Goal: Task Accomplishment & Management: Complete application form

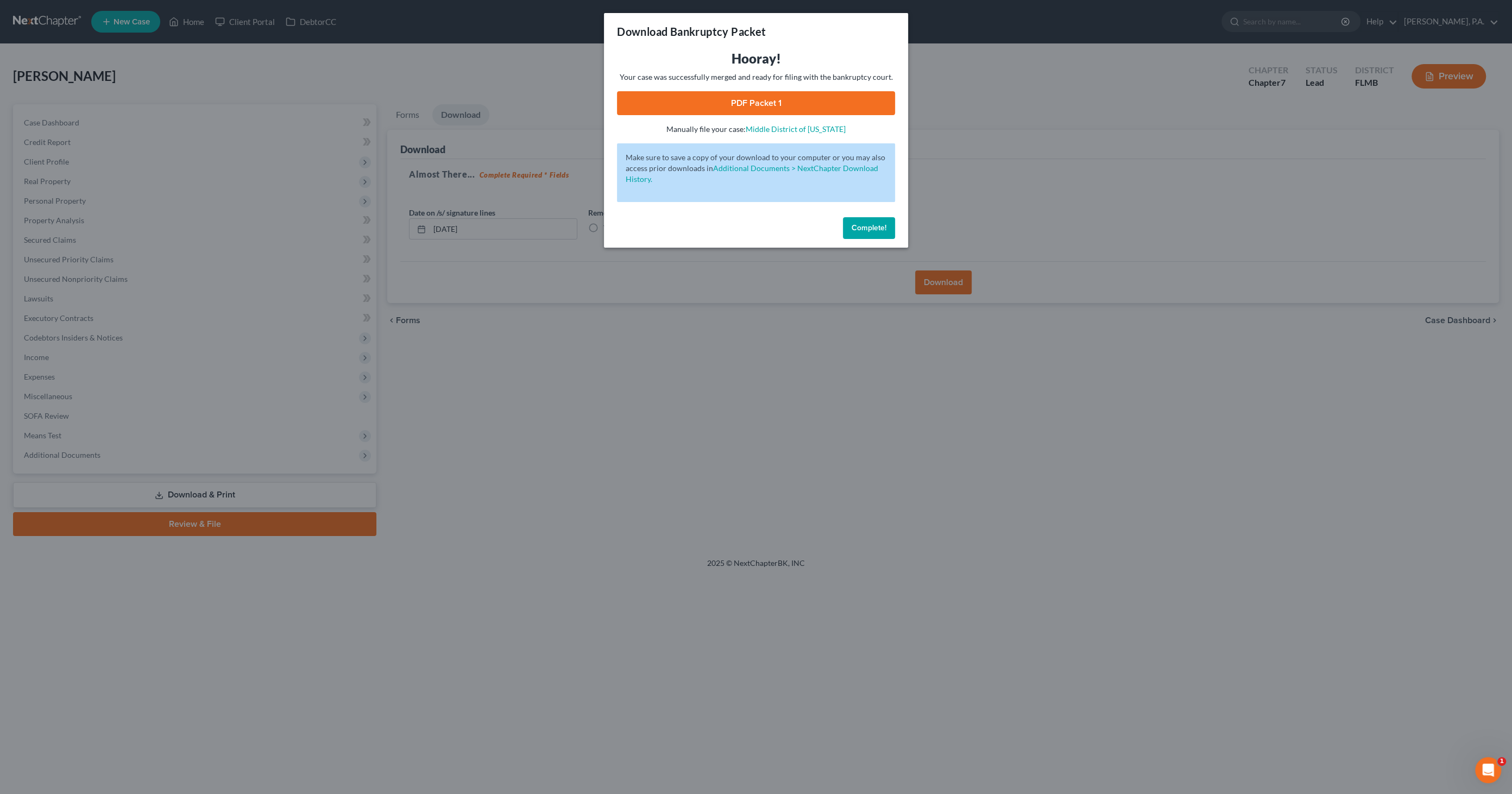
click at [860, 223] on span "Complete!" at bounding box center [868, 227] width 34 height 10
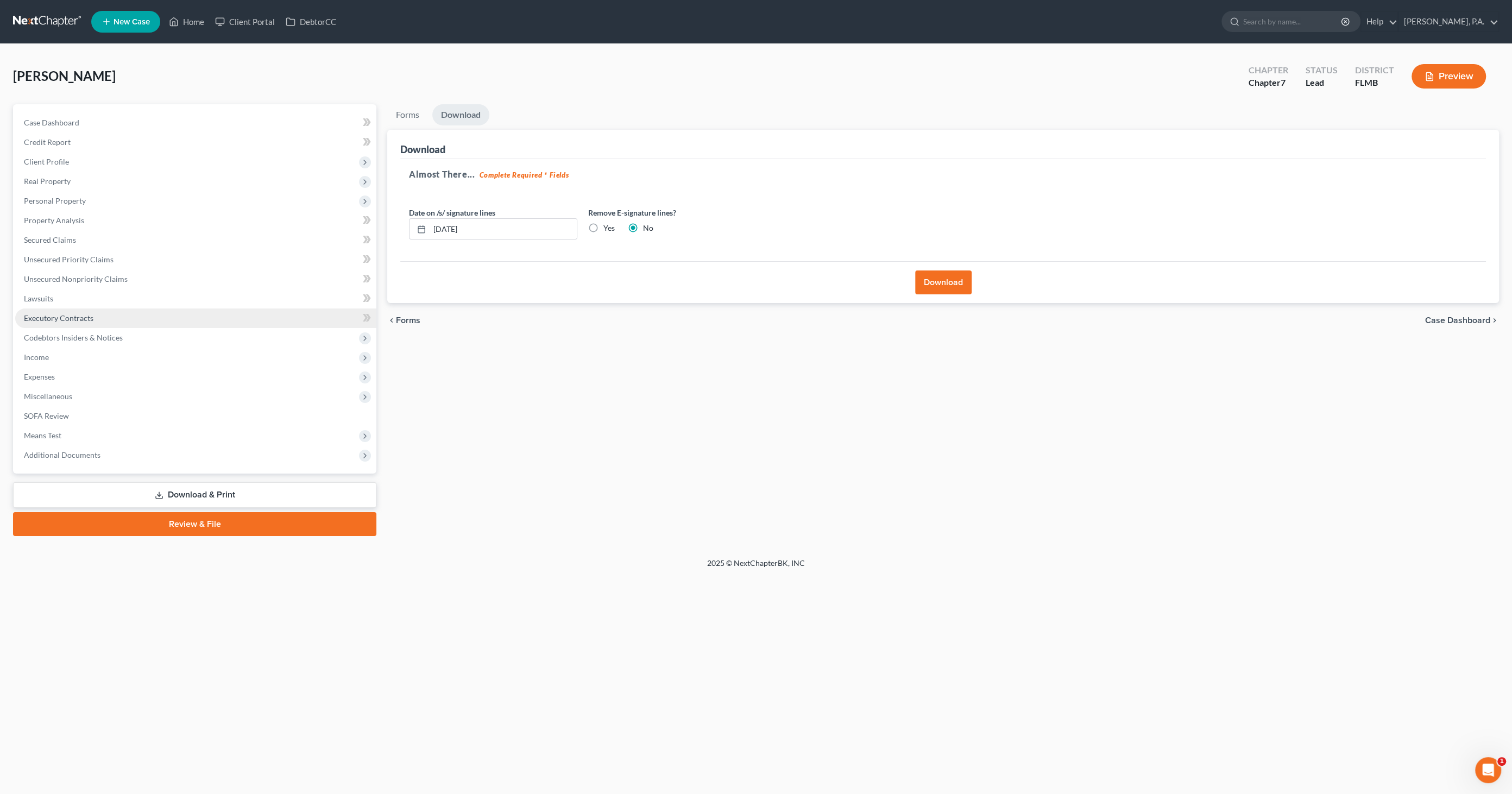
click at [76, 315] on span "Executory Contracts" at bounding box center [59, 318] width 70 height 10
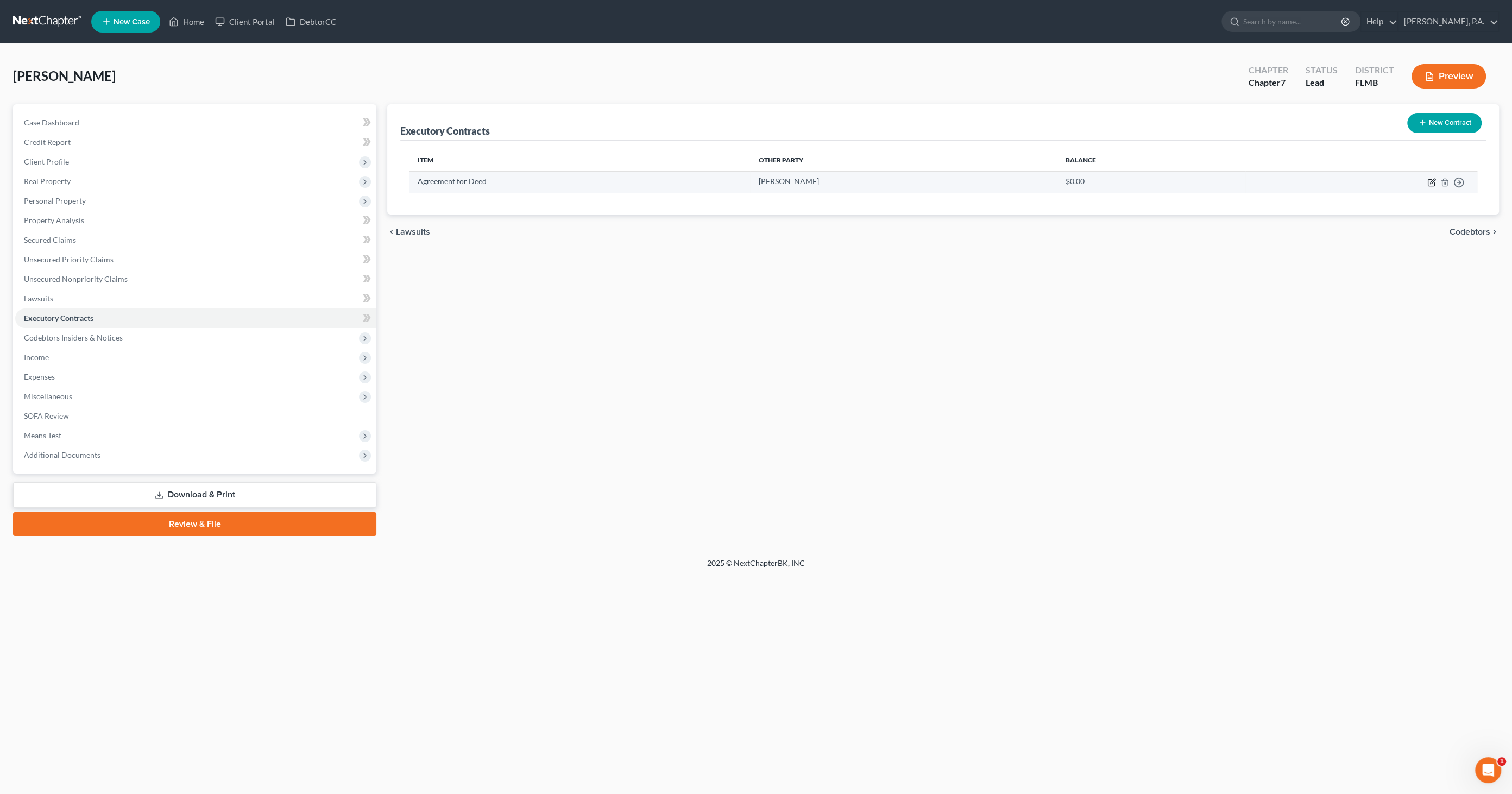
click at [1431, 180] on icon "button" at bounding box center [1431, 183] width 7 height 7
select select "0"
select select "9"
select select "3"
select select "2"
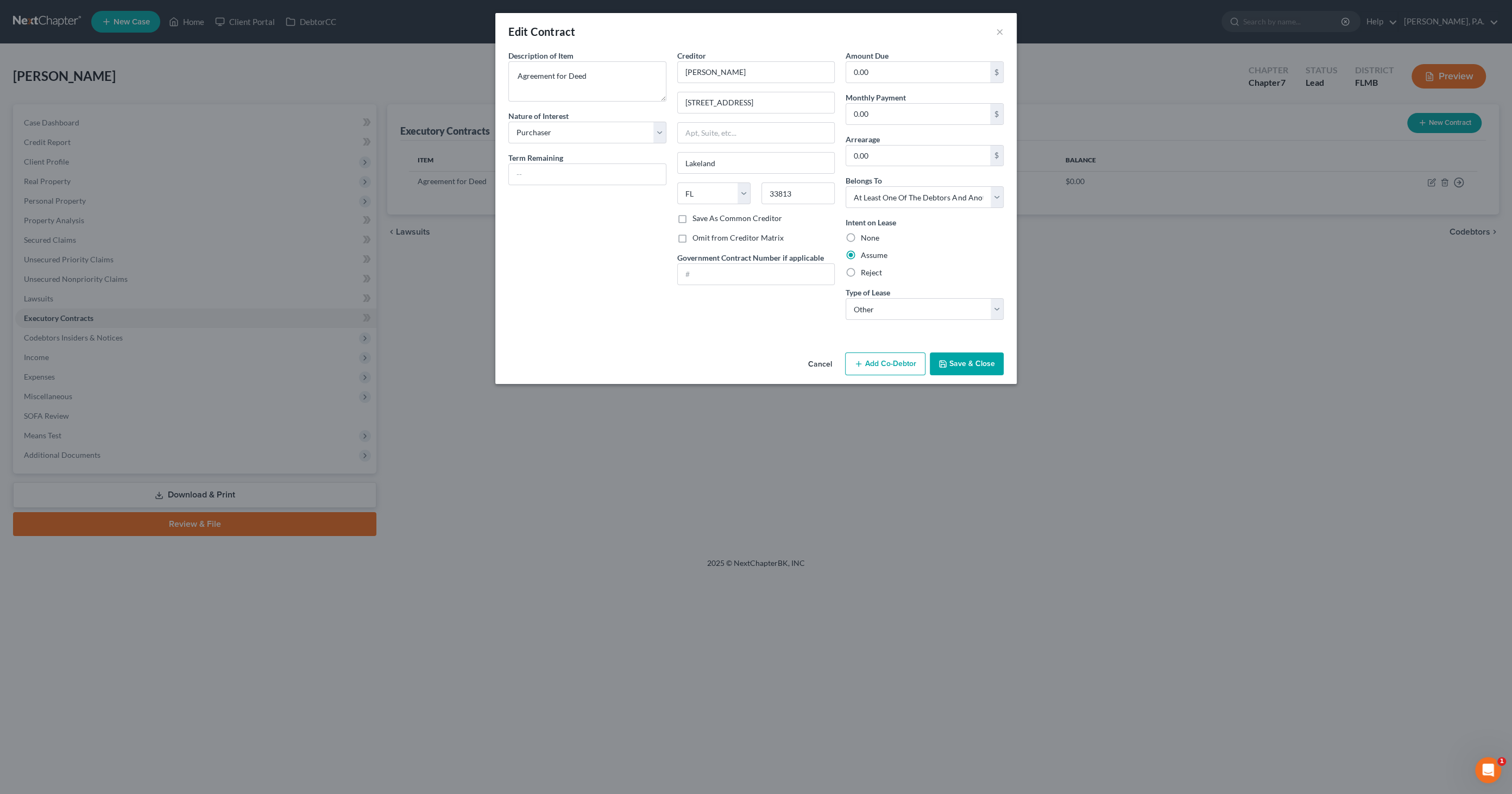
click at [871, 360] on button "Add Co-Debtor" at bounding box center [885, 363] width 81 height 23
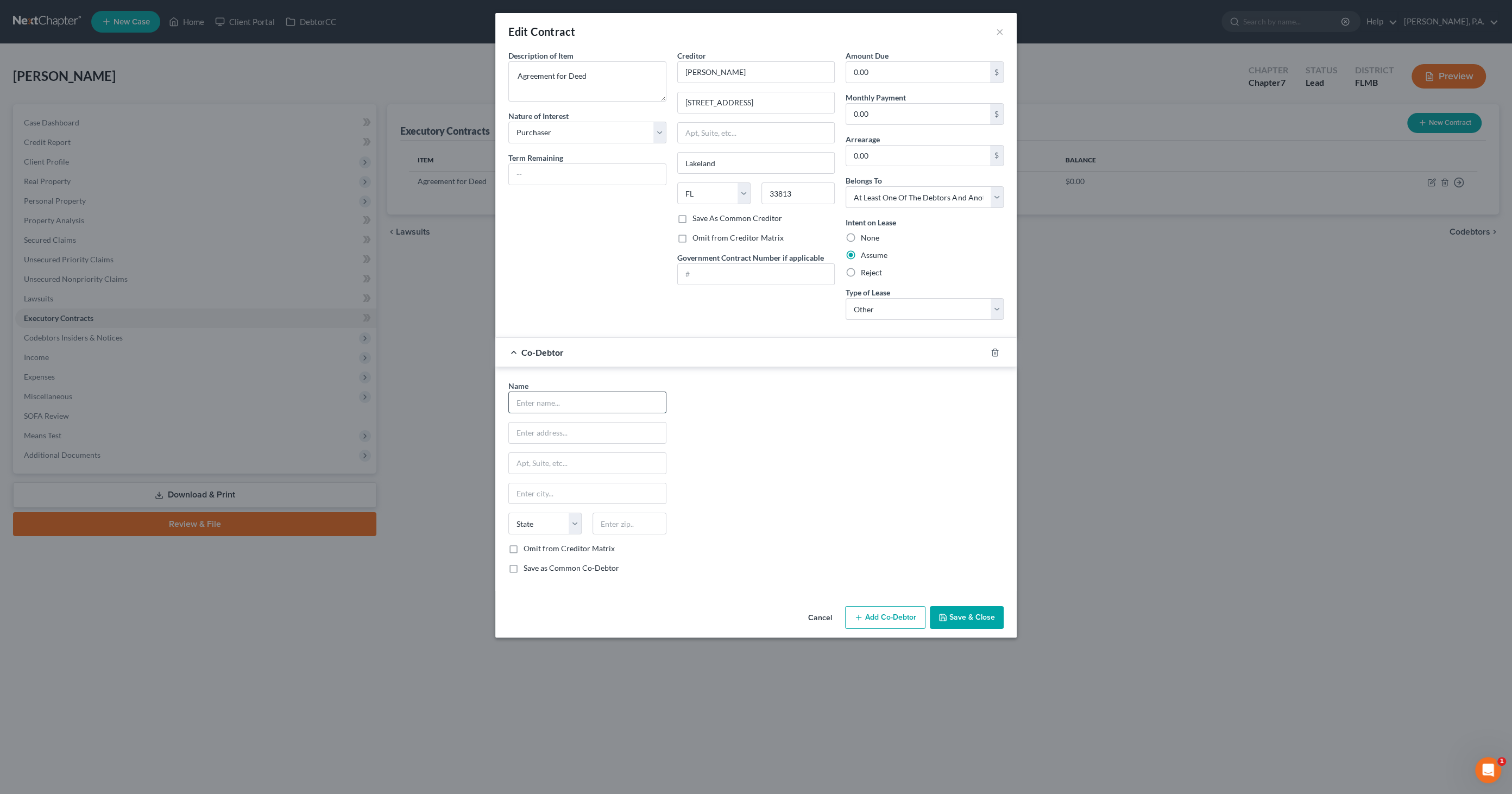
click at [561, 397] on input "text" at bounding box center [587, 402] width 157 height 21
type input "[PERSON_NAME]"
type input "[STREET_ADDRESS][PERSON_NAME]"
type input "Lakeland"
select select "9"
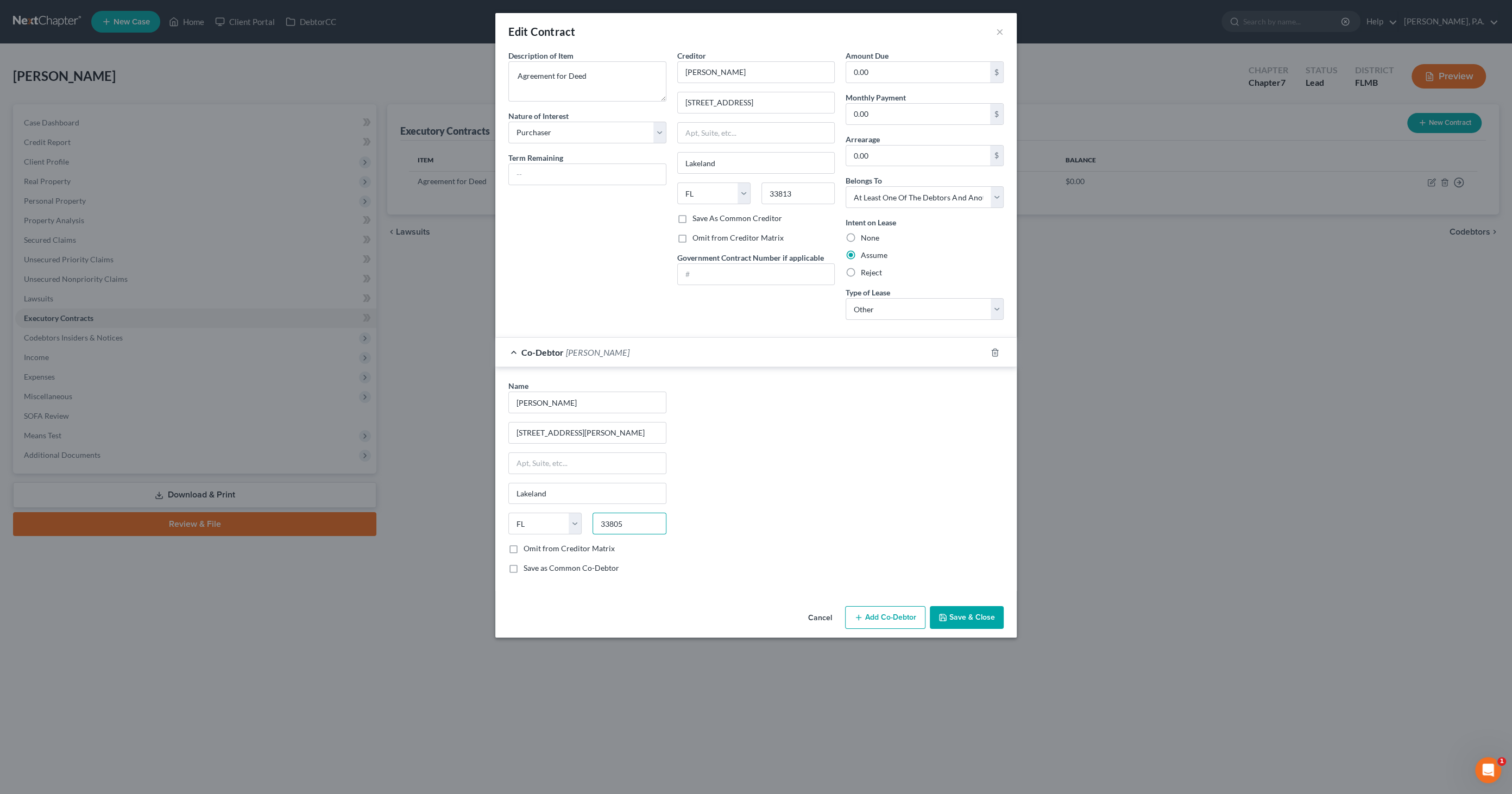
type input "33805"
click at [973, 608] on button "Save & Close" at bounding box center [967, 617] width 74 height 23
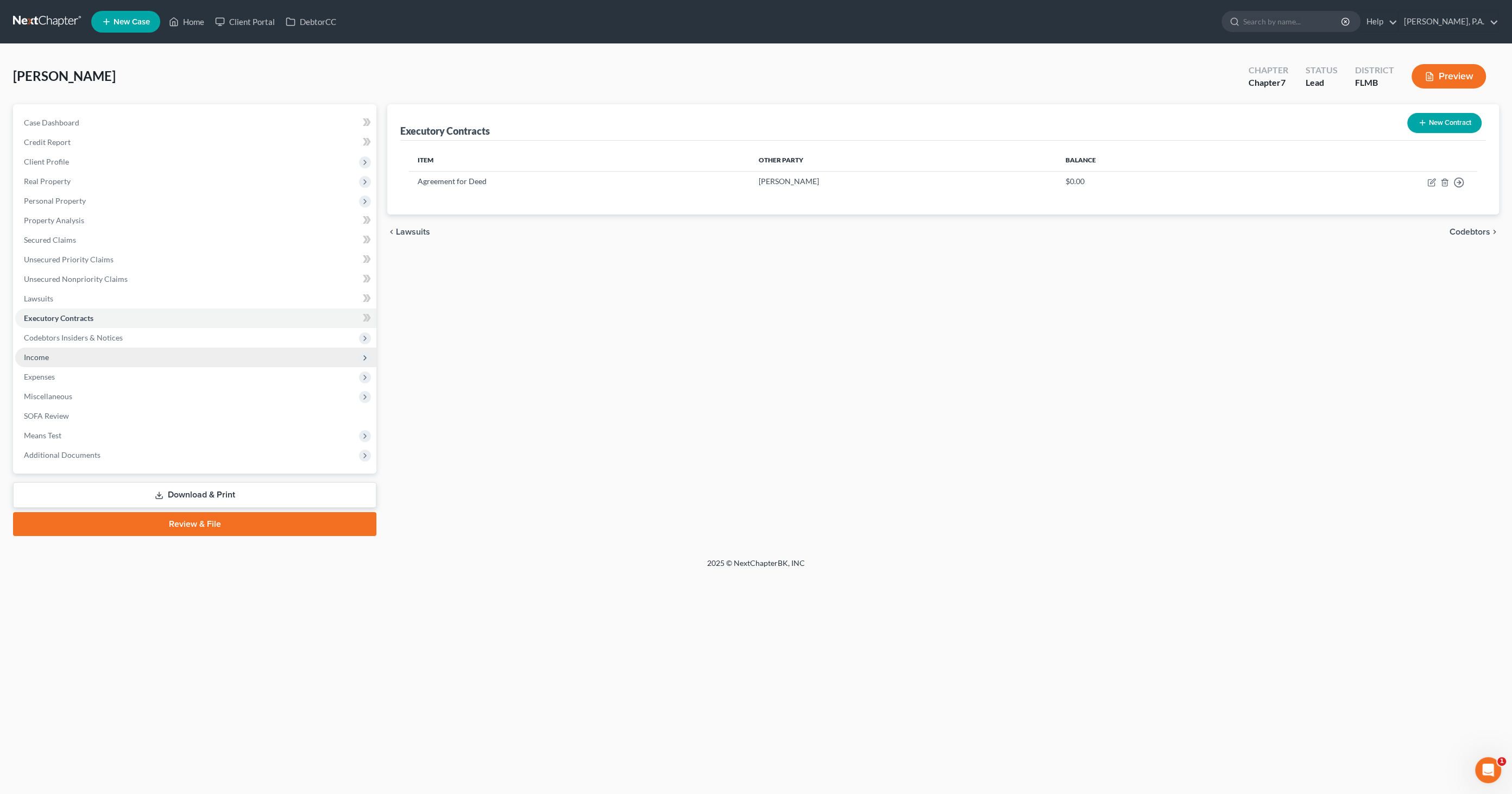
click at [51, 360] on span "Income" at bounding box center [196, 357] width 361 height 20
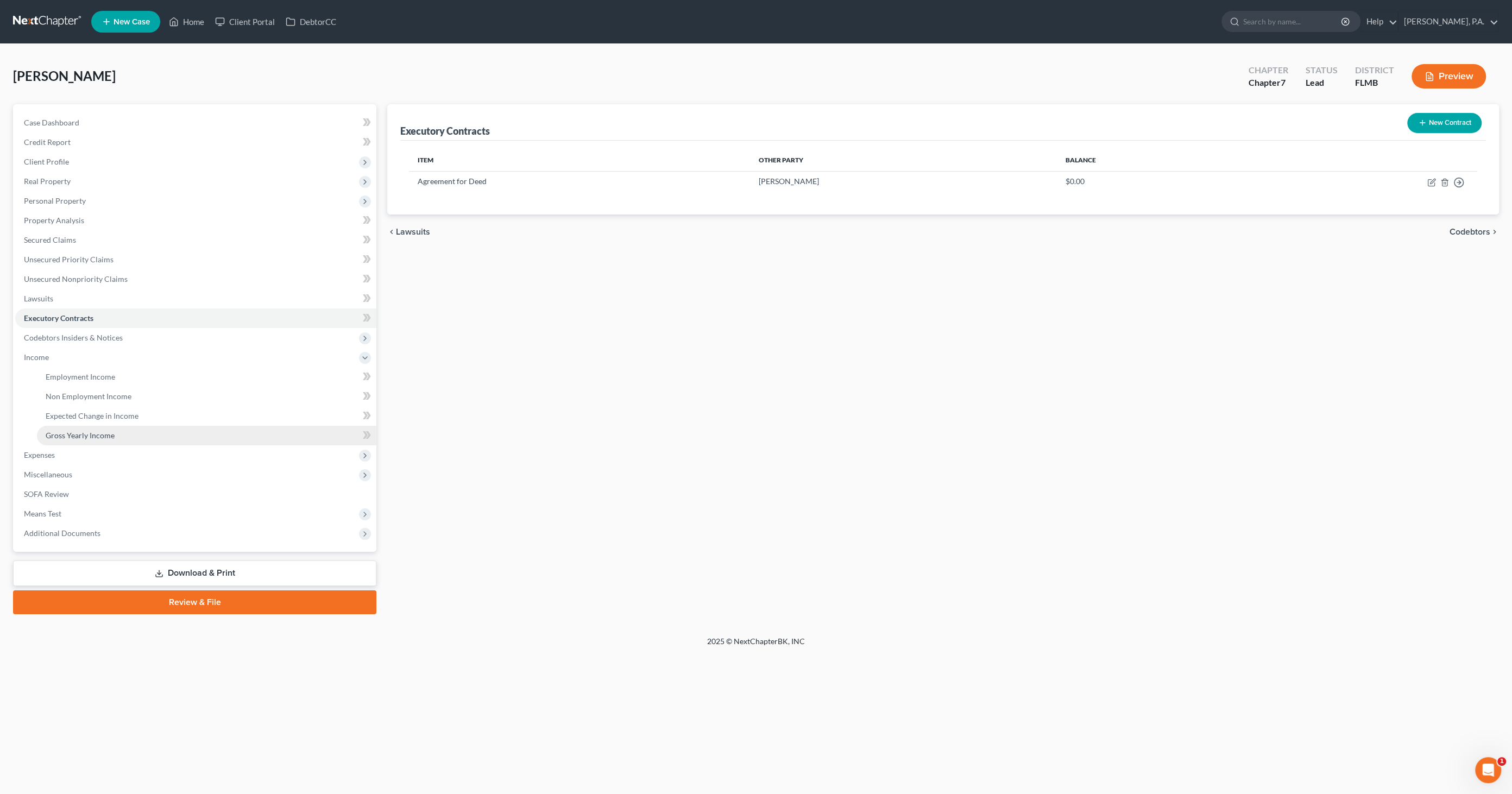
click at [87, 438] on span "Gross Yearly Income" at bounding box center [80, 435] width 69 height 10
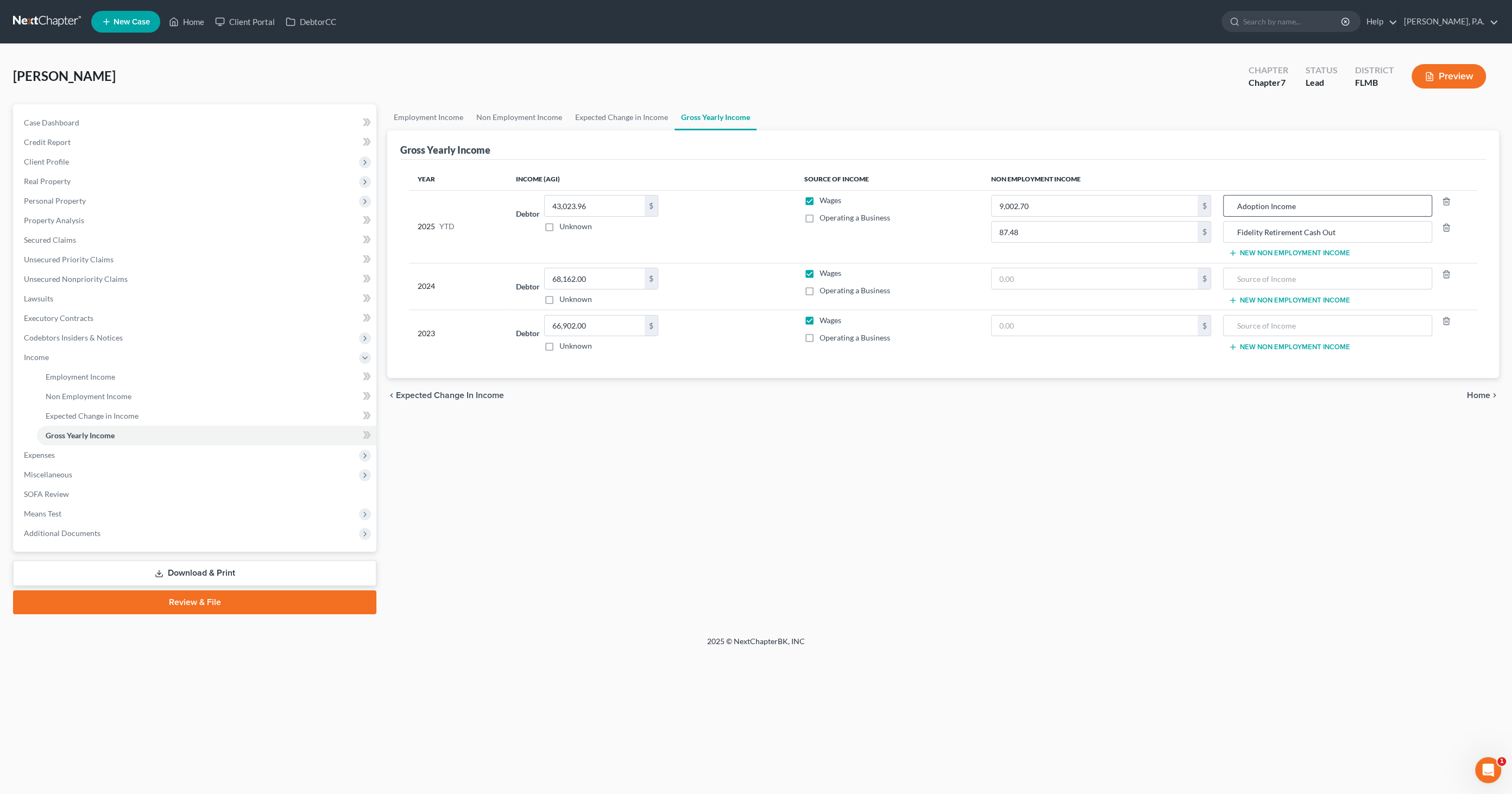
click at [1259, 202] on input "Adoption Income" at bounding box center [1328, 205] width 197 height 21
drag, startPoint x: 1294, startPoint y: 203, endPoint x: 1255, endPoint y: 205, distance: 39.1
click at [1244, 210] on input "Adoption Income" at bounding box center [1328, 205] width 197 height 21
type input "A"
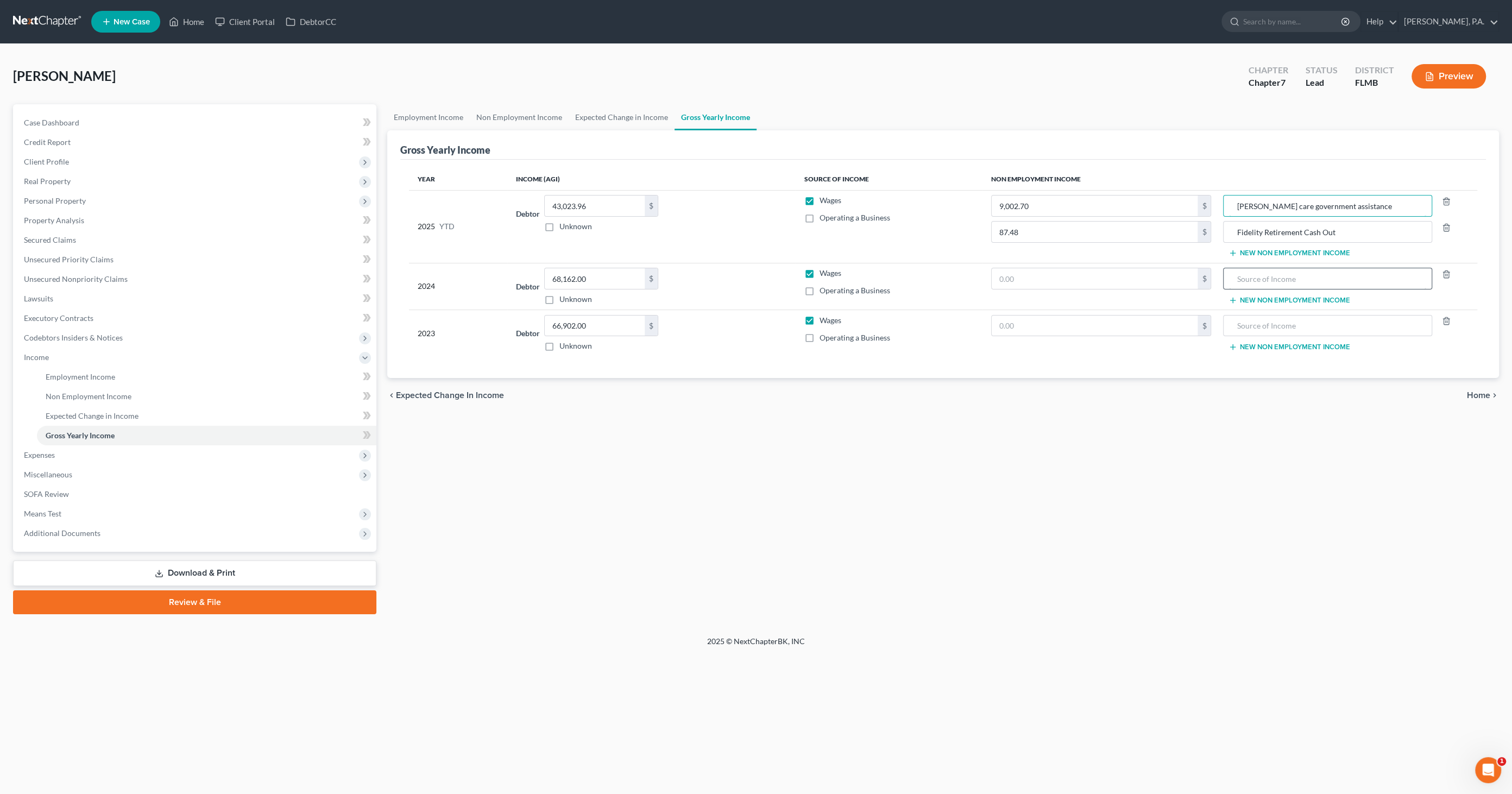
type input "[PERSON_NAME] care government assistance"
click at [1334, 272] on input "text" at bounding box center [1328, 279] width 197 height 21
click at [1194, 338] on td "$" at bounding box center [1101, 333] width 237 height 47
click at [628, 277] on input "68,162.00" at bounding box center [595, 279] width 100 height 21
click at [1049, 269] on input "text" at bounding box center [1094, 279] width 206 height 21
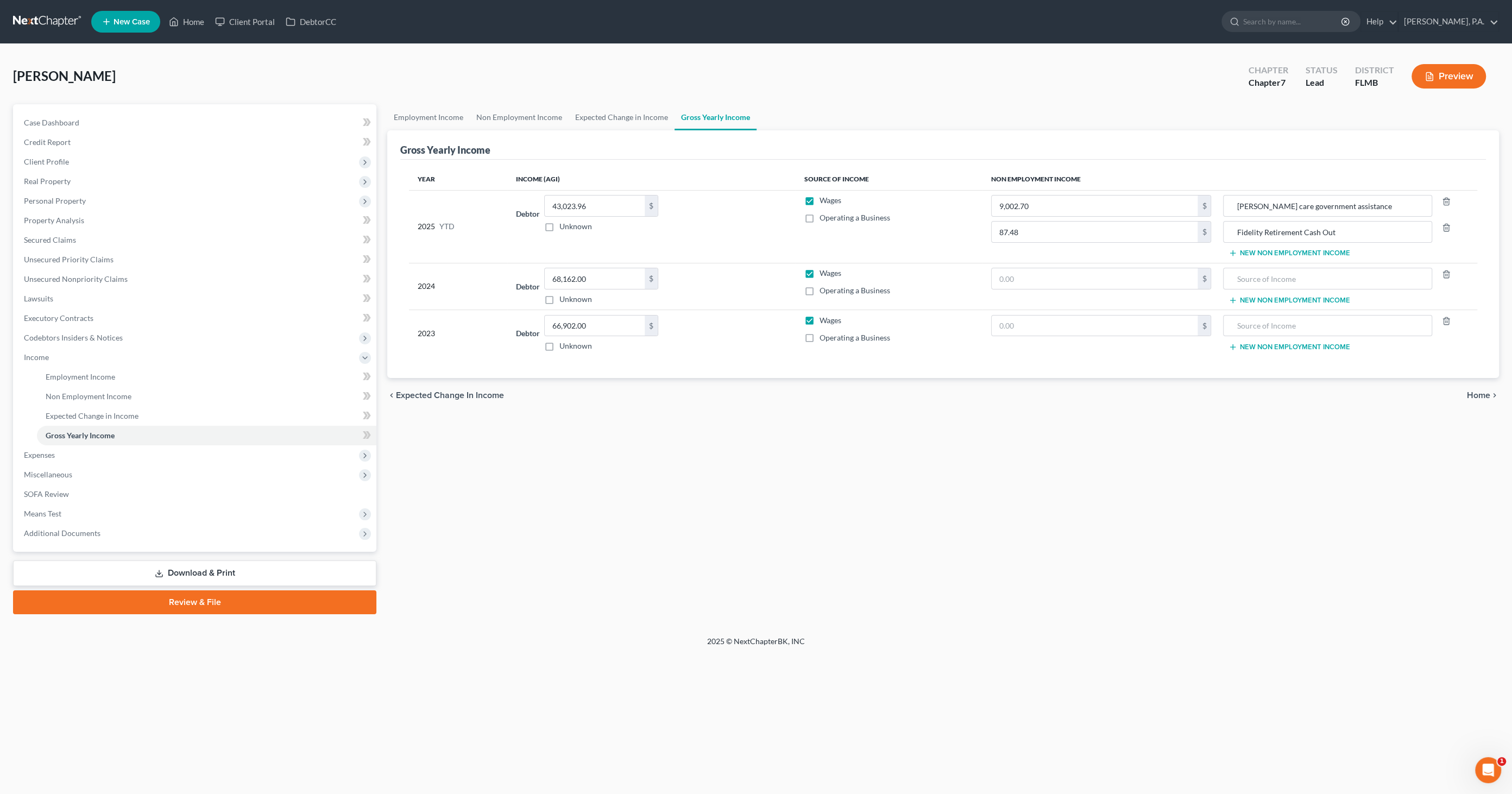
click at [275, 577] on link "Download & Print" at bounding box center [195, 573] width 363 height 26
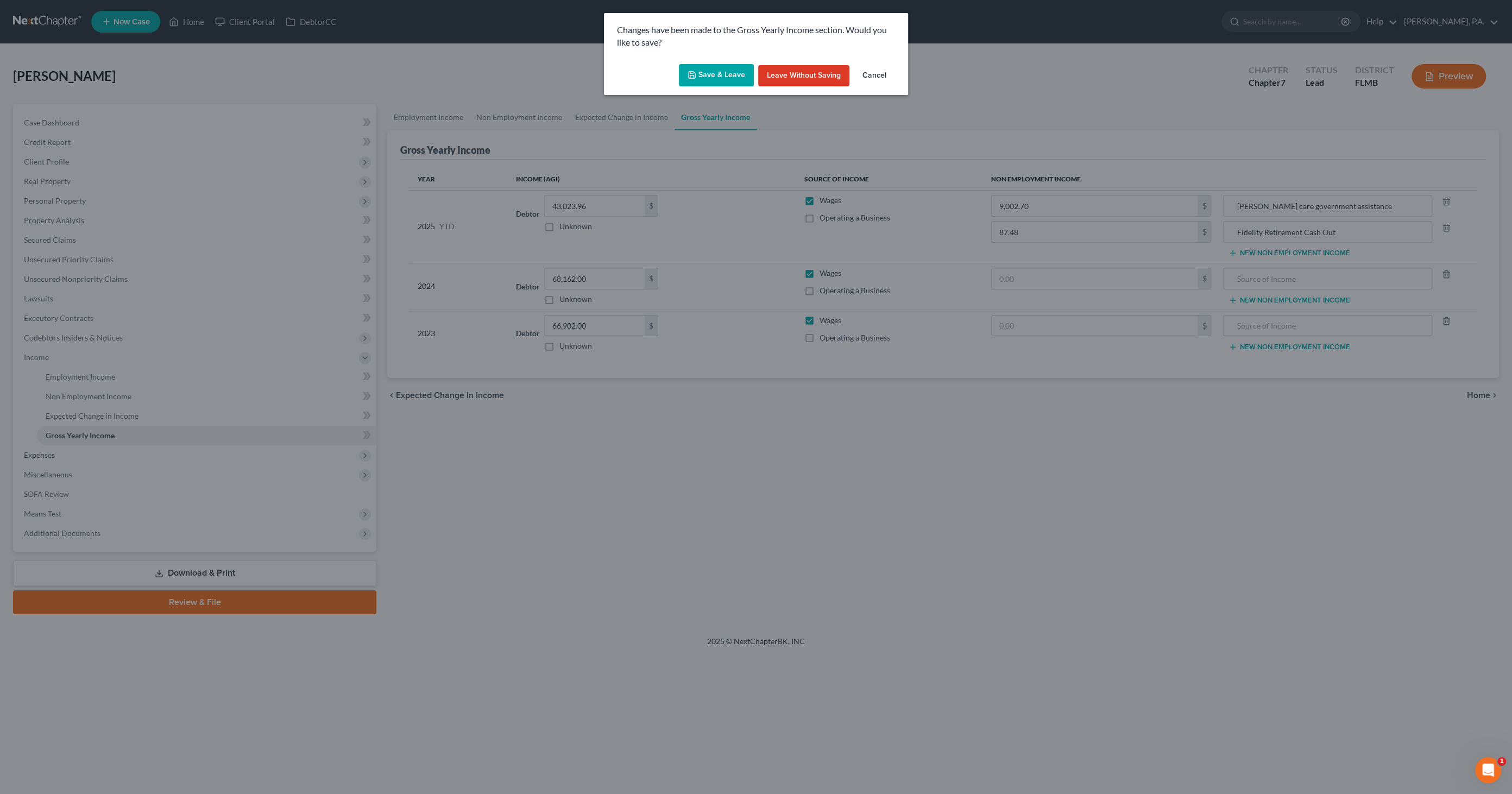
click at [707, 73] on button "Save & Leave" at bounding box center [716, 75] width 75 height 23
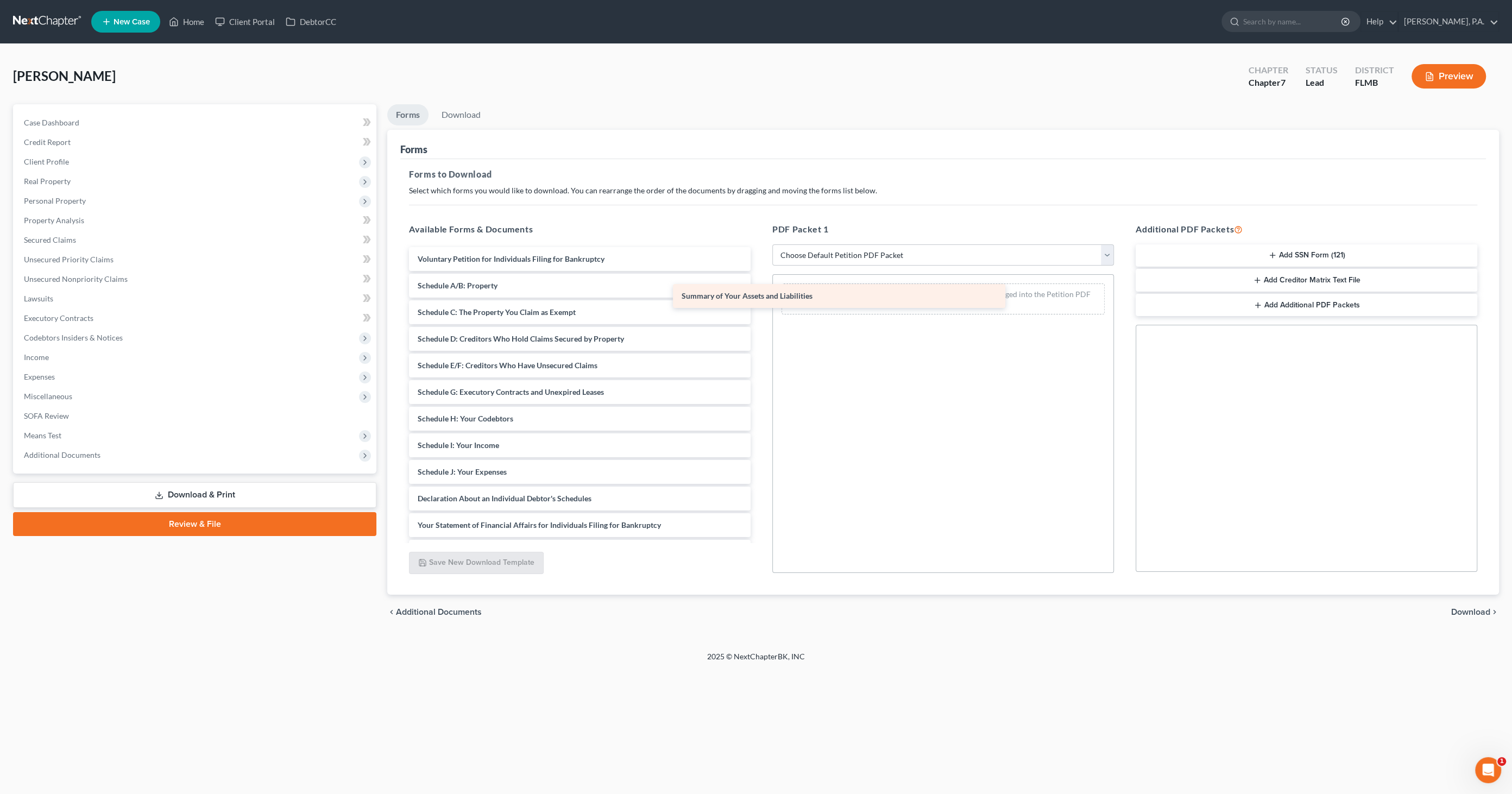
drag, startPoint x: 556, startPoint y: 280, endPoint x: 828, endPoint y: 291, distance: 272.2
click at [760, 291] on div "Summary of Your Assets and Liabilities Voluntary Petition for Individuals Filin…" at bounding box center [579, 472] width 359 height 450
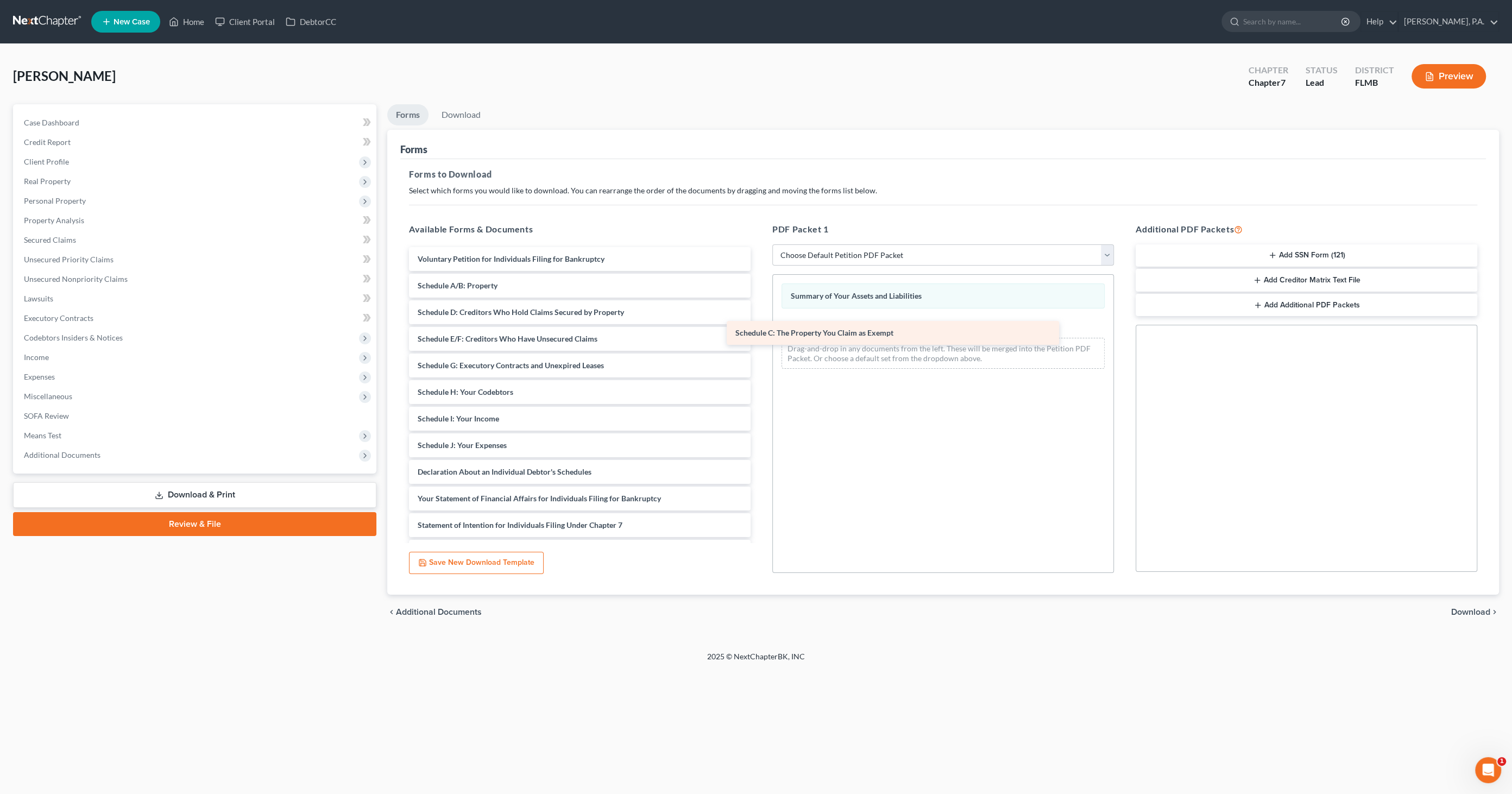
drag, startPoint x: 500, startPoint y: 310, endPoint x: 818, endPoint y: 332, distance: 318.8
click at [760, 332] on div "Schedule C: The Property You Claim as Exempt Voluntary Petition for Individuals…" at bounding box center [579, 459] width 359 height 423
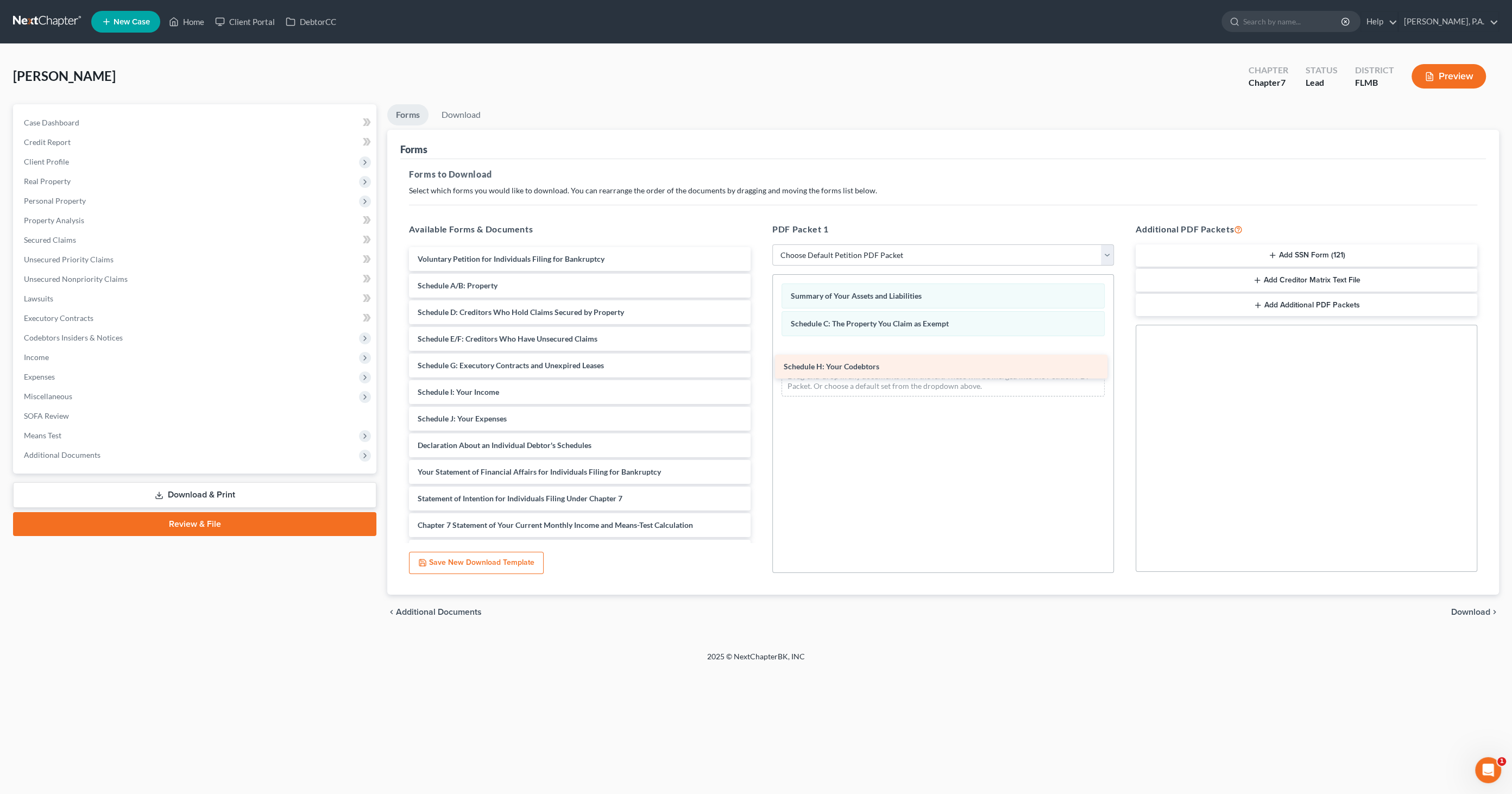
drag, startPoint x: 506, startPoint y: 391, endPoint x: 873, endPoint y: 367, distance: 367.8
click at [760, 365] on div "Schedule H: Your Codebtors Voluntary Petition for Individuals Filing for Bankru…" at bounding box center [579, 445] width 359 height 396
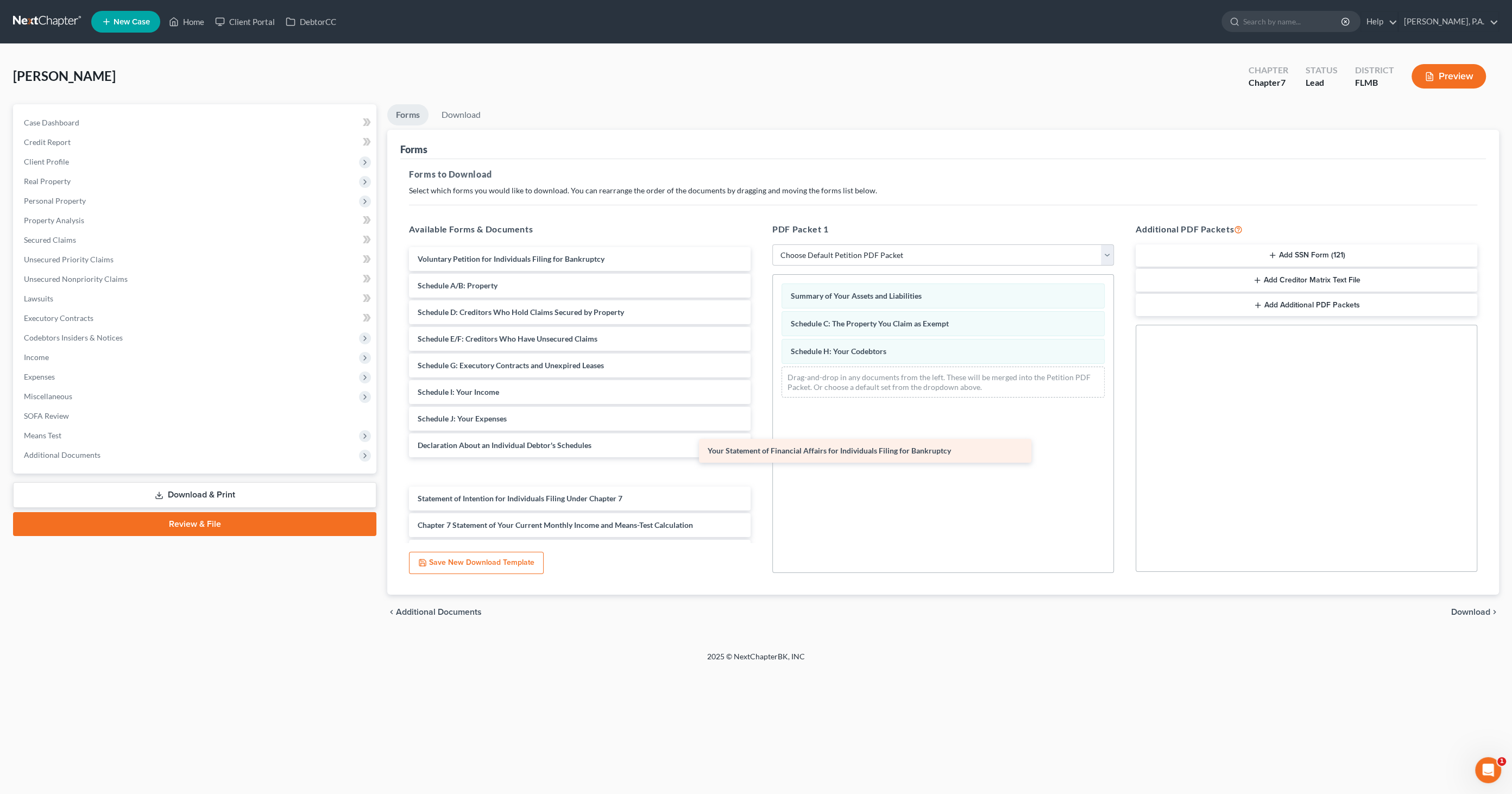
drag, startPoint x: 466, startPoint y: 468, endPoint x: 824, endPoint y: 434, distance: 359.6
click at [760, 429] on div "Your Statement of Financial Affairs for Individuals Filing for Bankruptcy Volun…" at bounding box center [579, 445] width 359 height 396
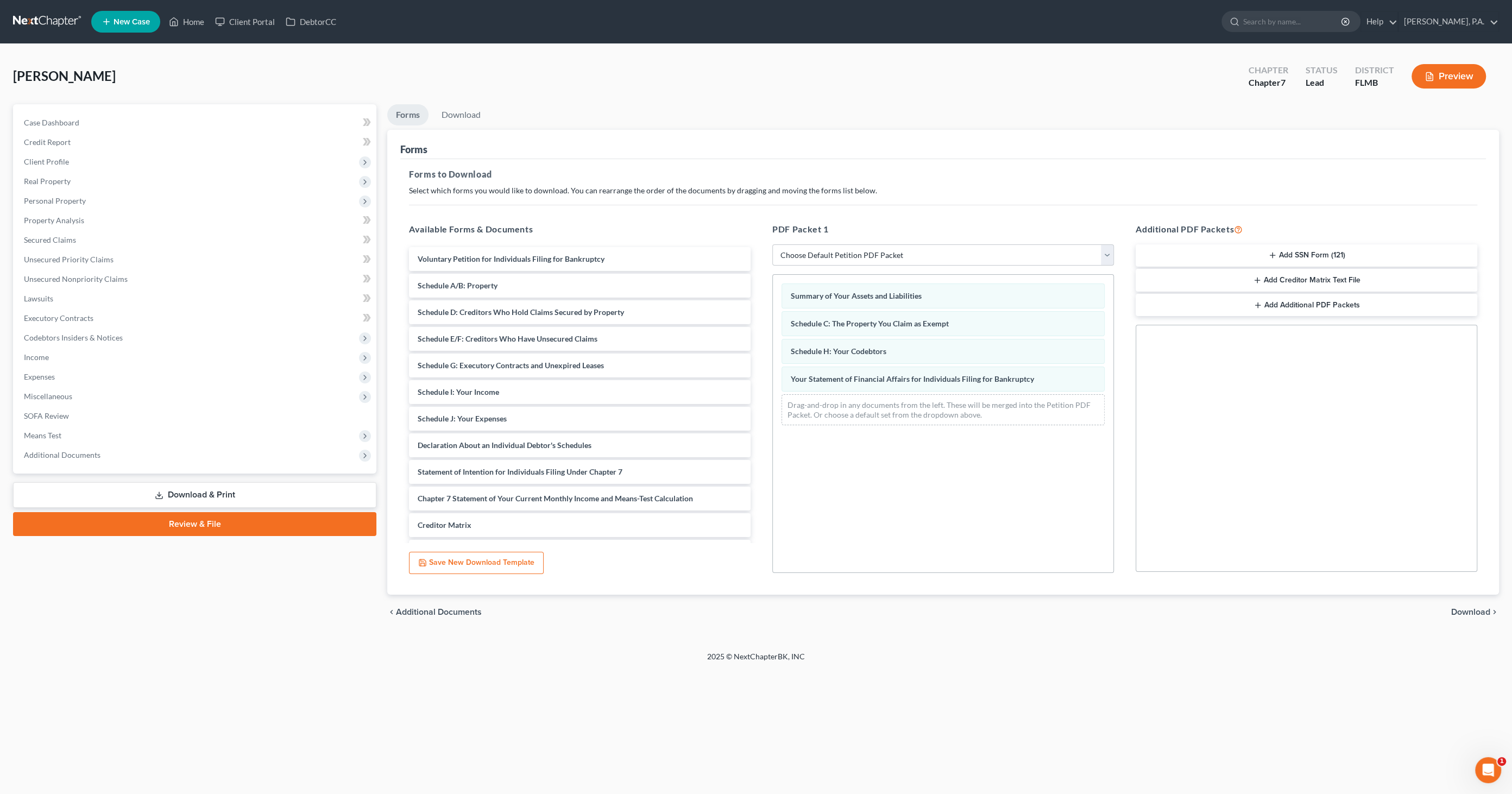
click at [1455, 608] on span "Download" at bounding box center [1470, 612] width 39 height 9
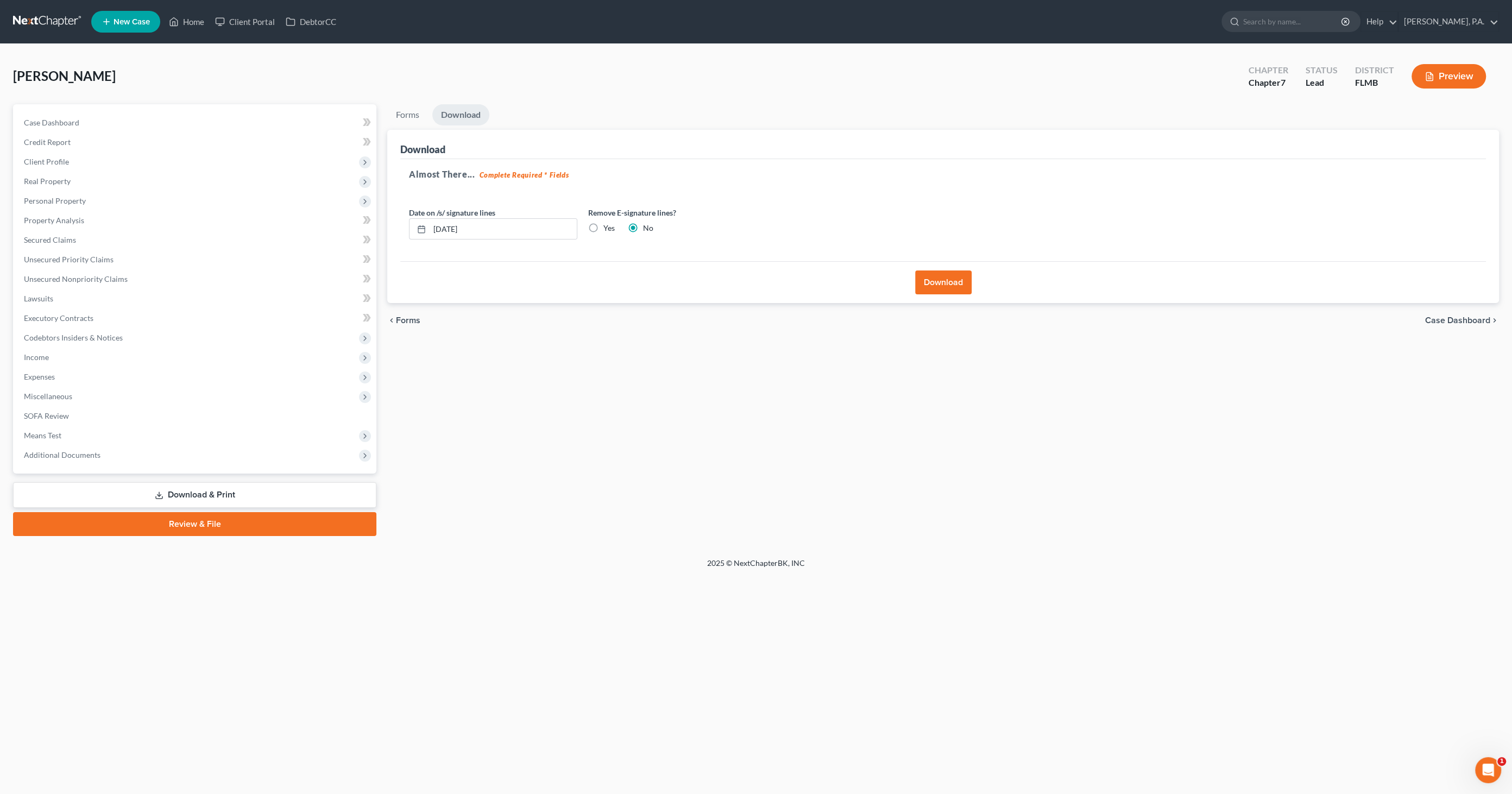
click at [611, 229] on label "Yes" at bounding box center [609, 227] width 12 height 11
click at [611, 229] on input "Yes" at bounding box center [611, 226] width 7 height 7
radio input "true"
radio input "false"
click at [925, 283] on button "Download" at bounding box center [943, 283] width 57 height 24
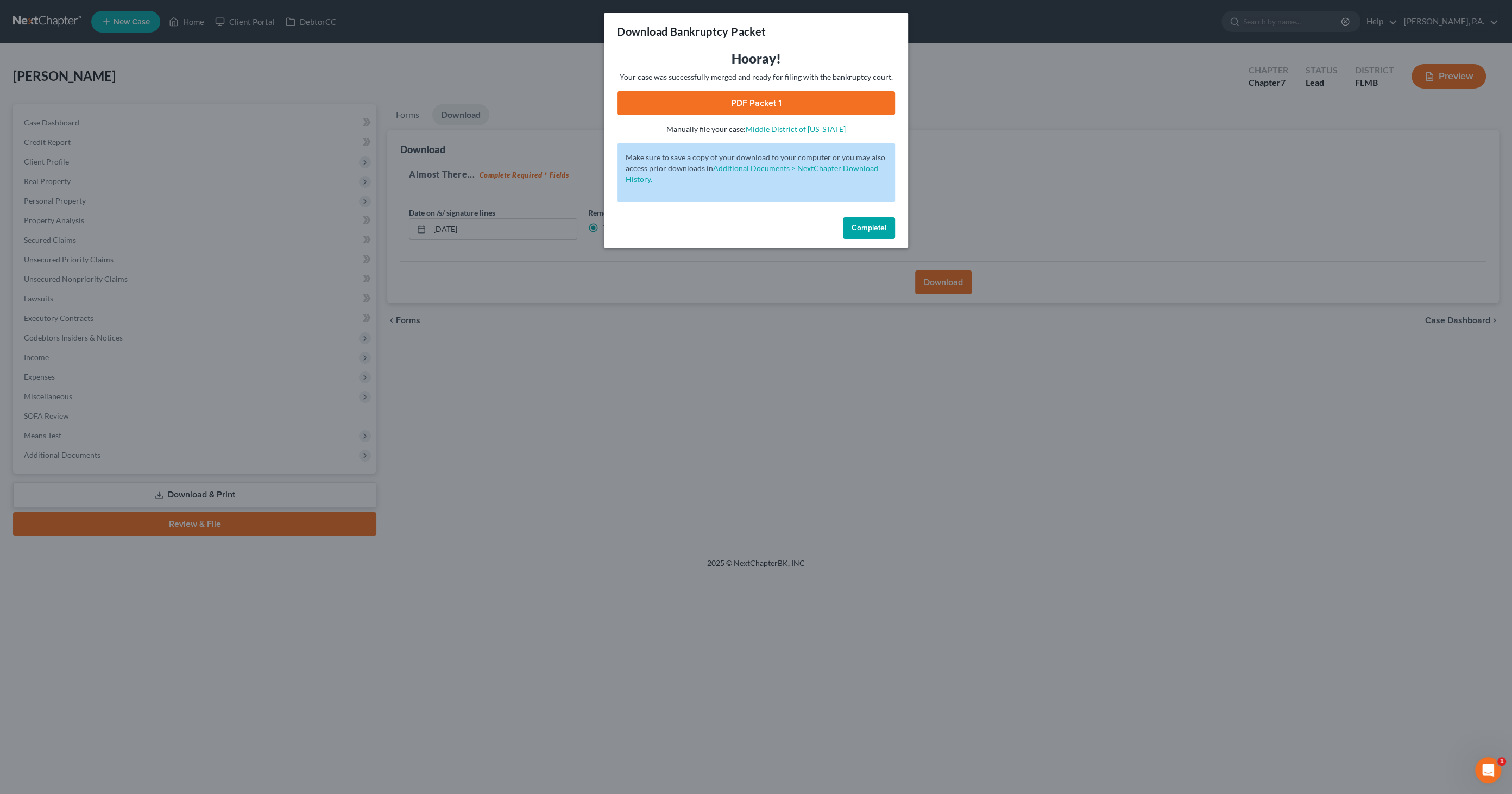
drag, startPoint x: 859, startPoint y: 106, endPoint x: 845, endPoint y: 109, distance: 14.3
click at [845, 109] on link "PDF Packet 1" at bounding box center [756, 103] width 278 height 24
click at [868, 231] on span "Complete!" at bounding box center [868, 227] width 34 height 10
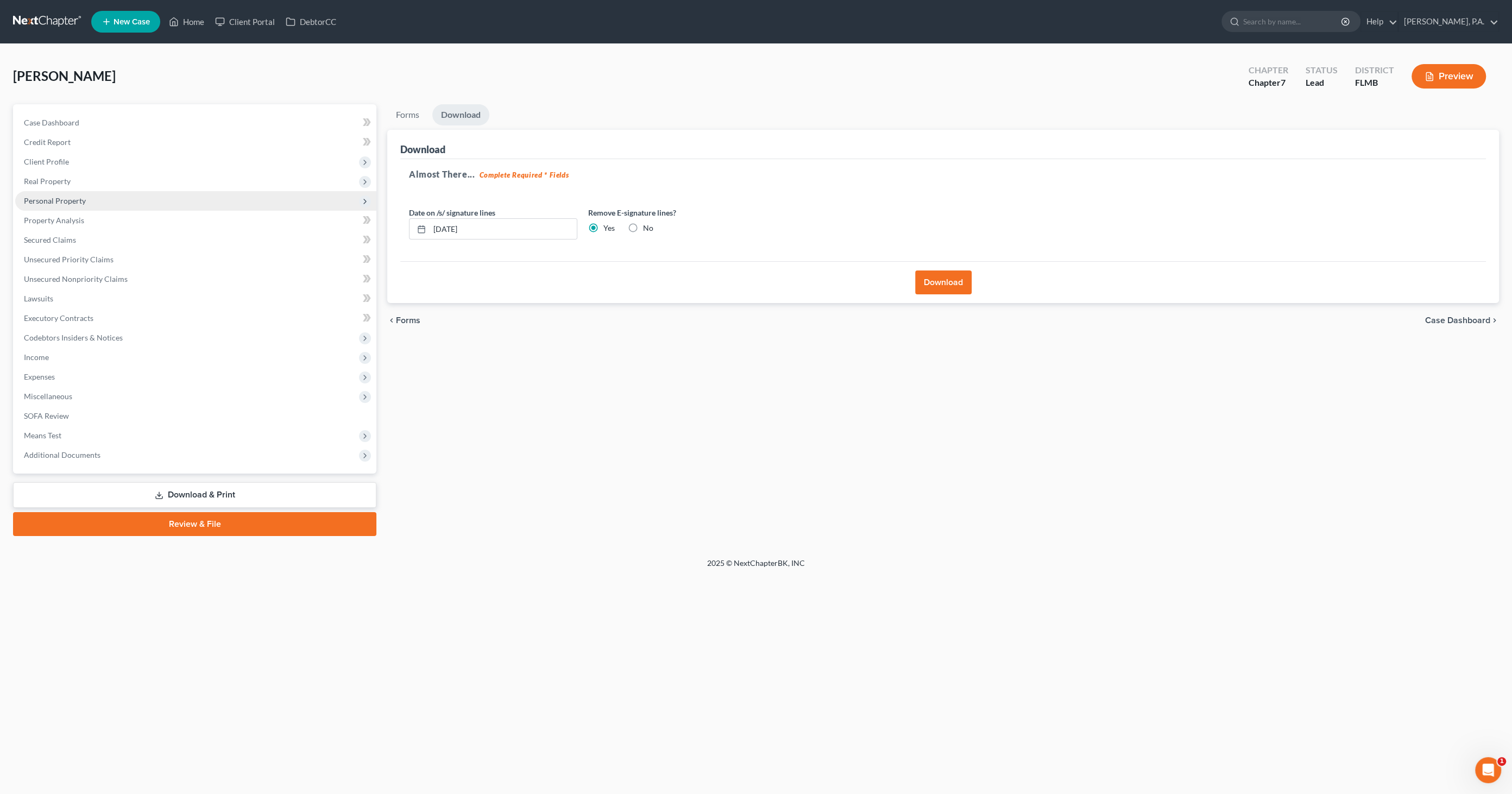
click at [74, 205] on span "Personal Property" at bounding box center [196, 200] width 361 height 20
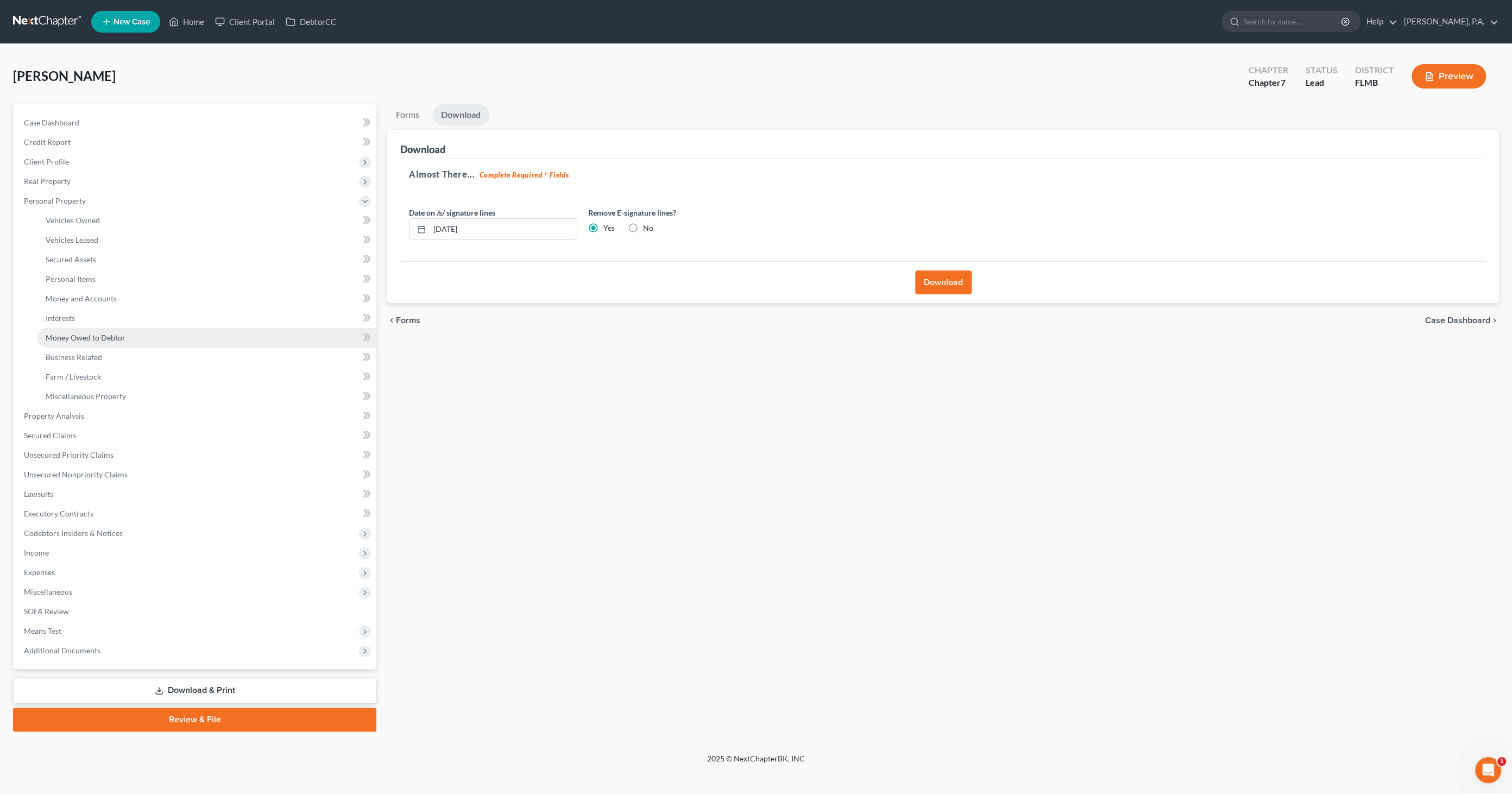
click at [93, 337] on span "Money Owed to Debtor" at bounding box center [85, 338] width 80 height 10
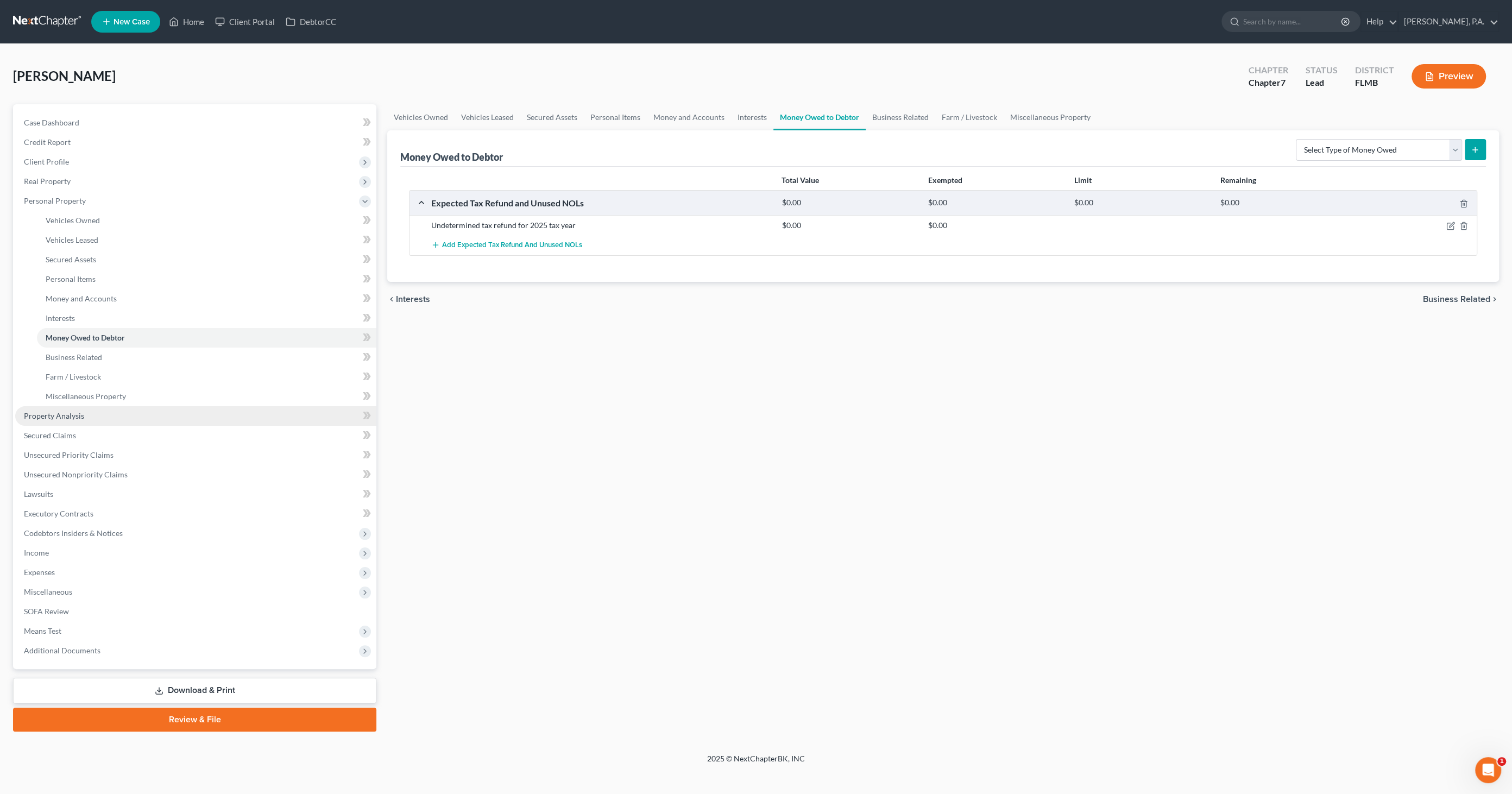
click at [76, 415] on span "Property Analysis" at bounding box center [54, 415] width 60 height 10
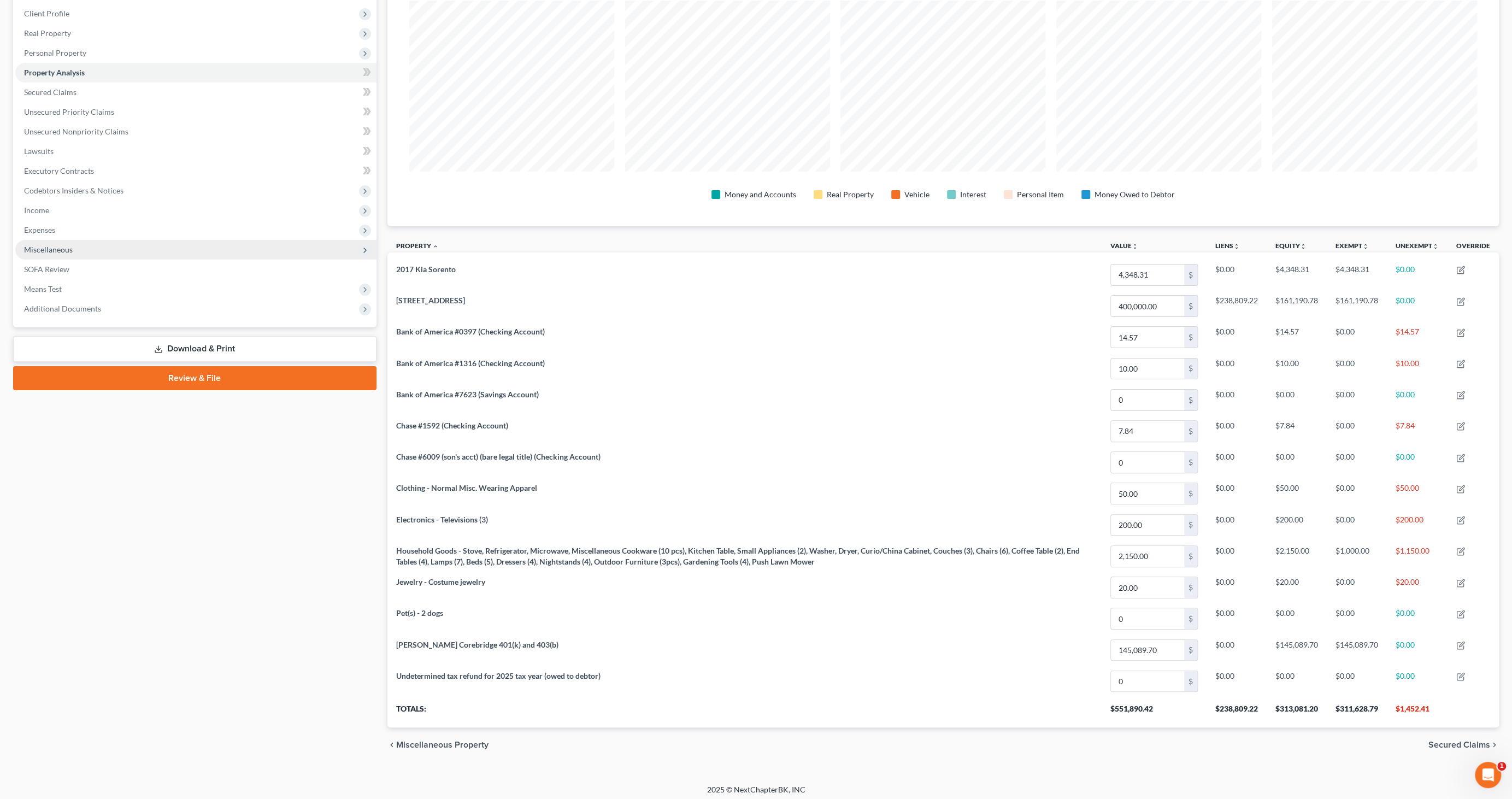
click at [66, 251] on span "Miscellaneous" at bounding box center [49, 250] width 49 height 10
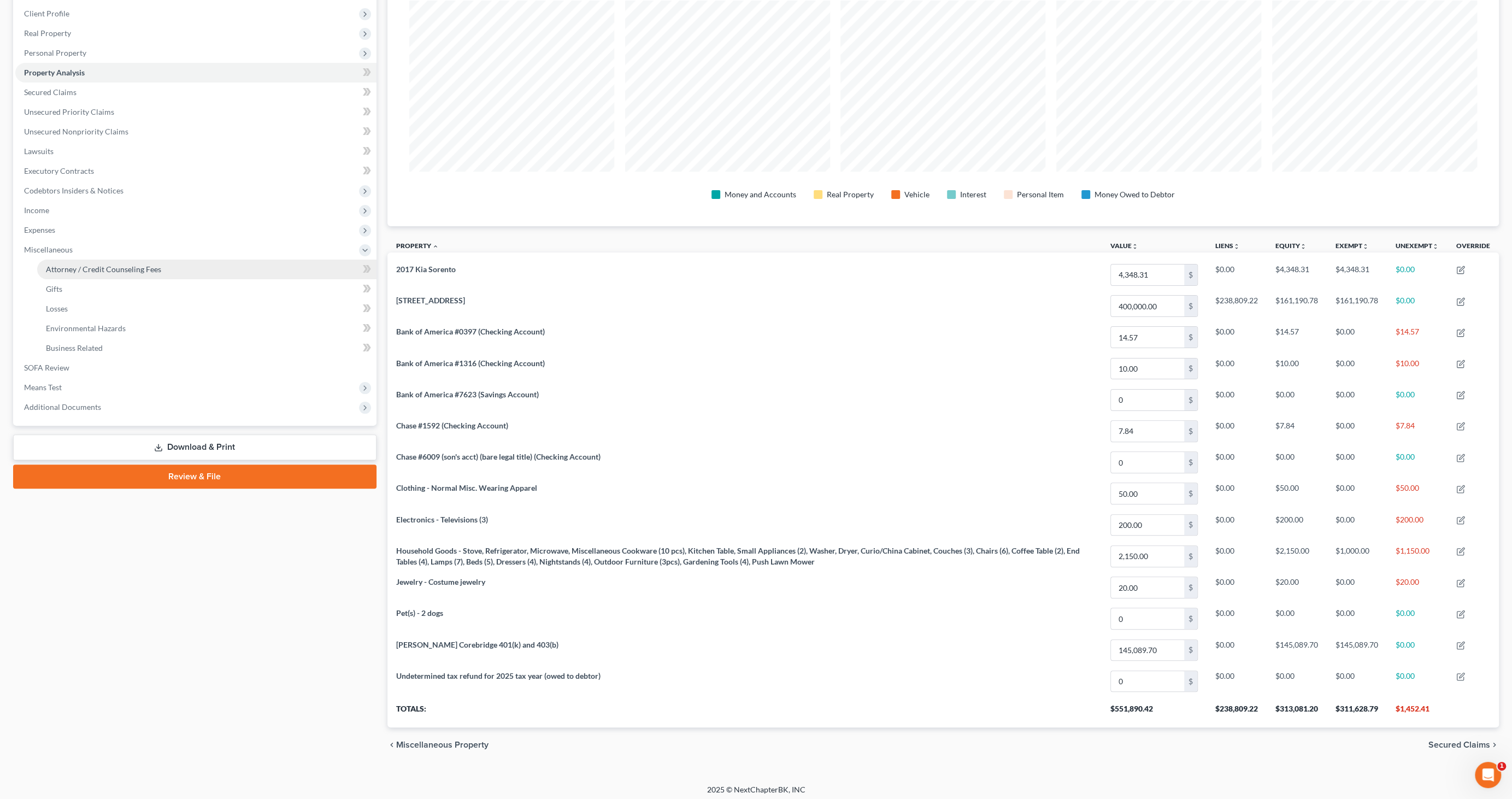
click at [74, 268] on span "Attorney / Credit Counseling Fees" at bounding box center [103, 269] width 115 height 10
select select "0"
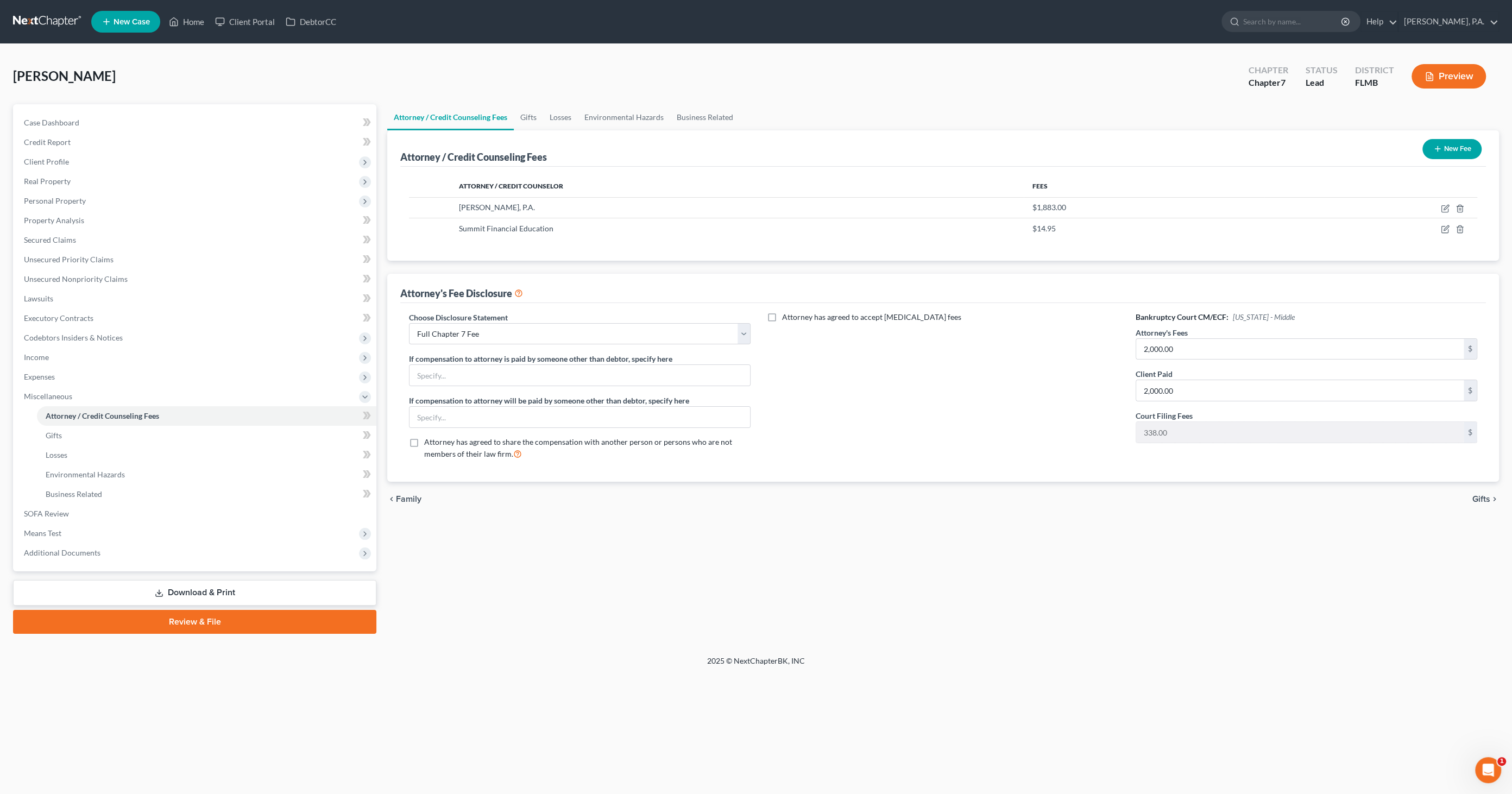
click at [169, 624] on link "Review & File" at bounding box center [195, 622] width 363 height 24
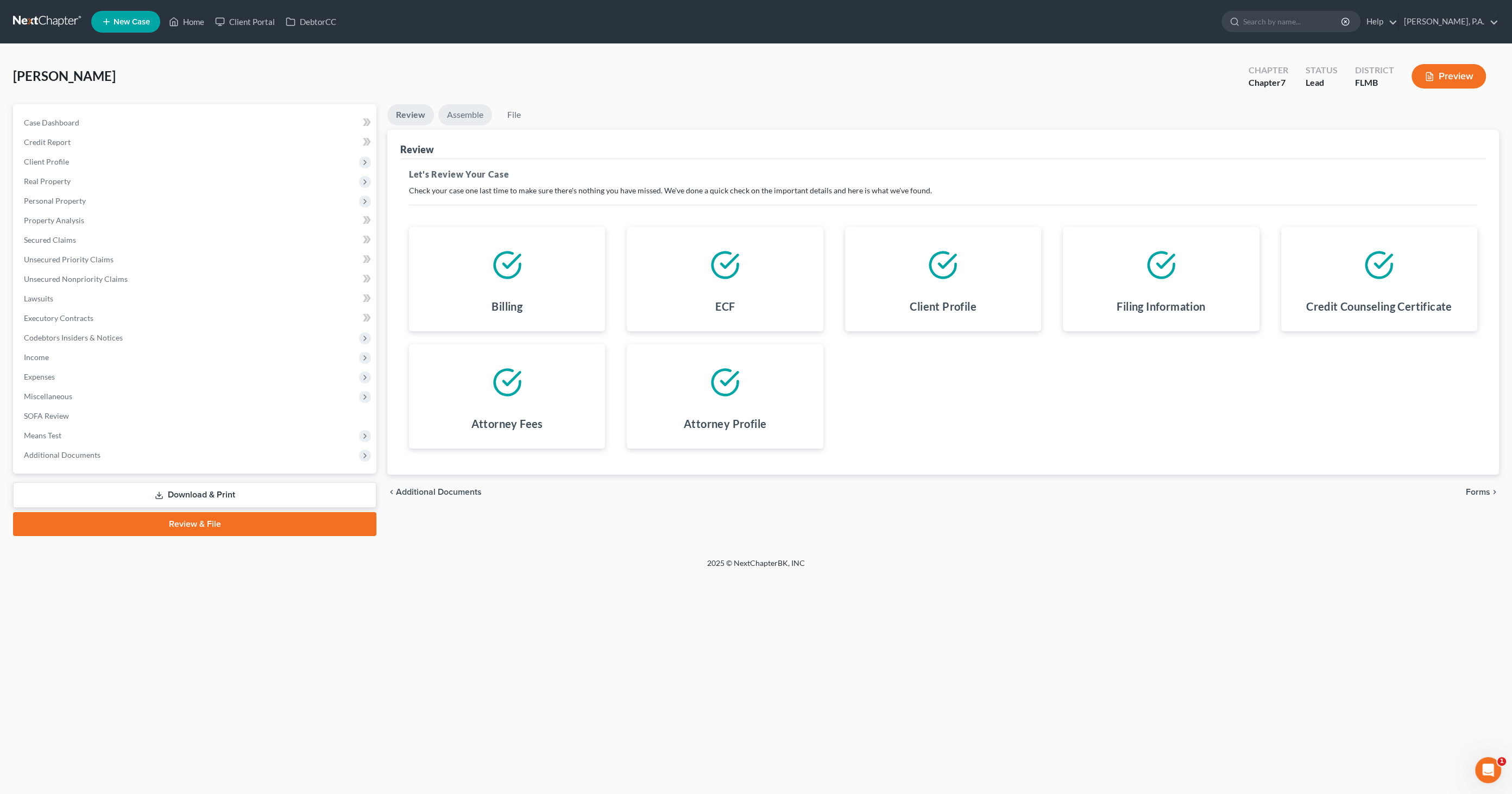
click at [479, 112] on link "Assemble" at bounding box center [465, 114] width 54 height 21
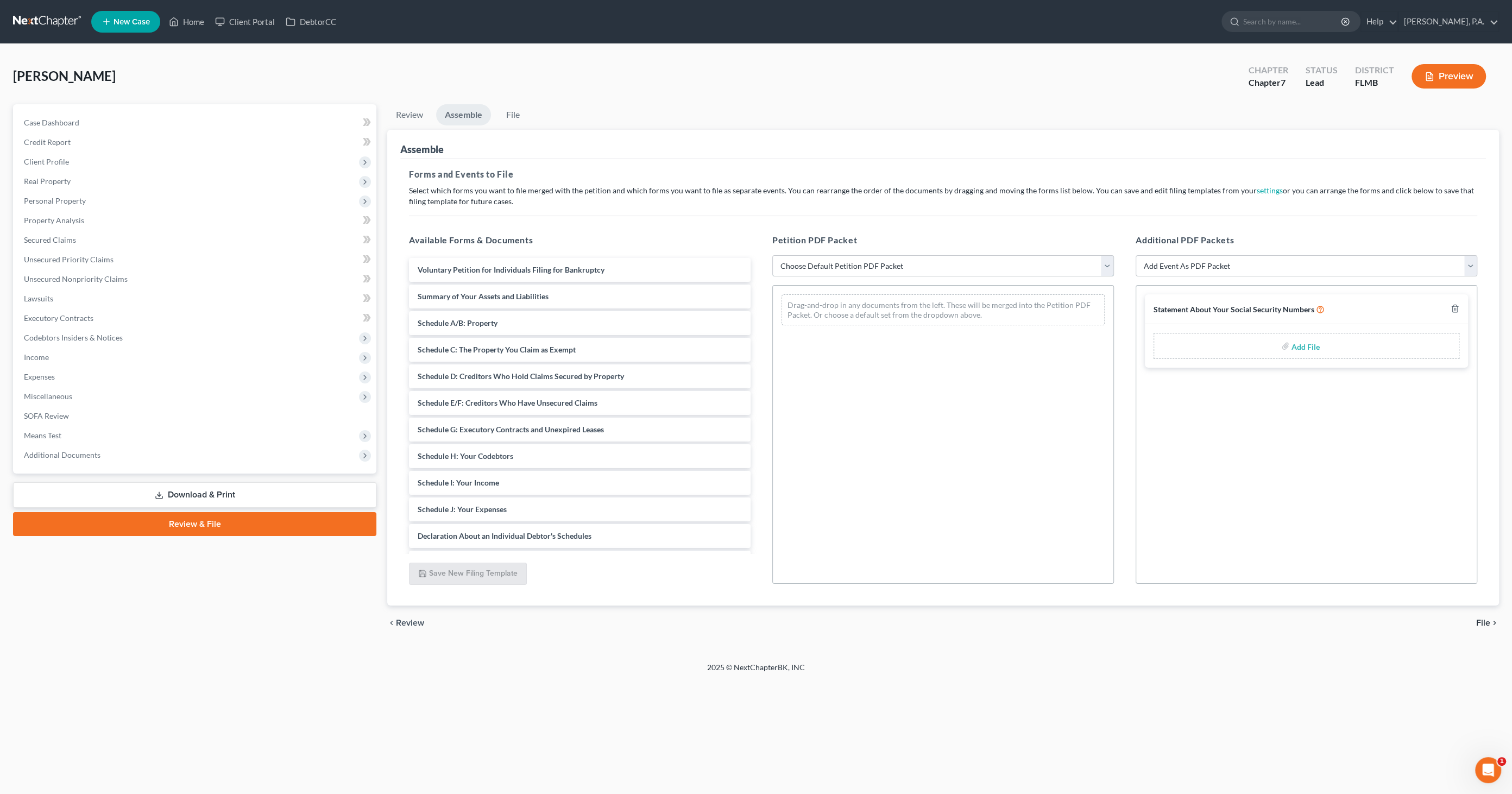
click at [797, 255] on select "Choose Default Petition PDF Packet Complete Bankruptcy Petition (all forms and …" at bounding box center [942, 266] width 341 height 22
select select "0"
click at [772, 255] on select "Choose Default Petition PDF Packet Complete Bankruptcy Petition (all forms and …" at bounding box center [942, 266] width 341 height 22
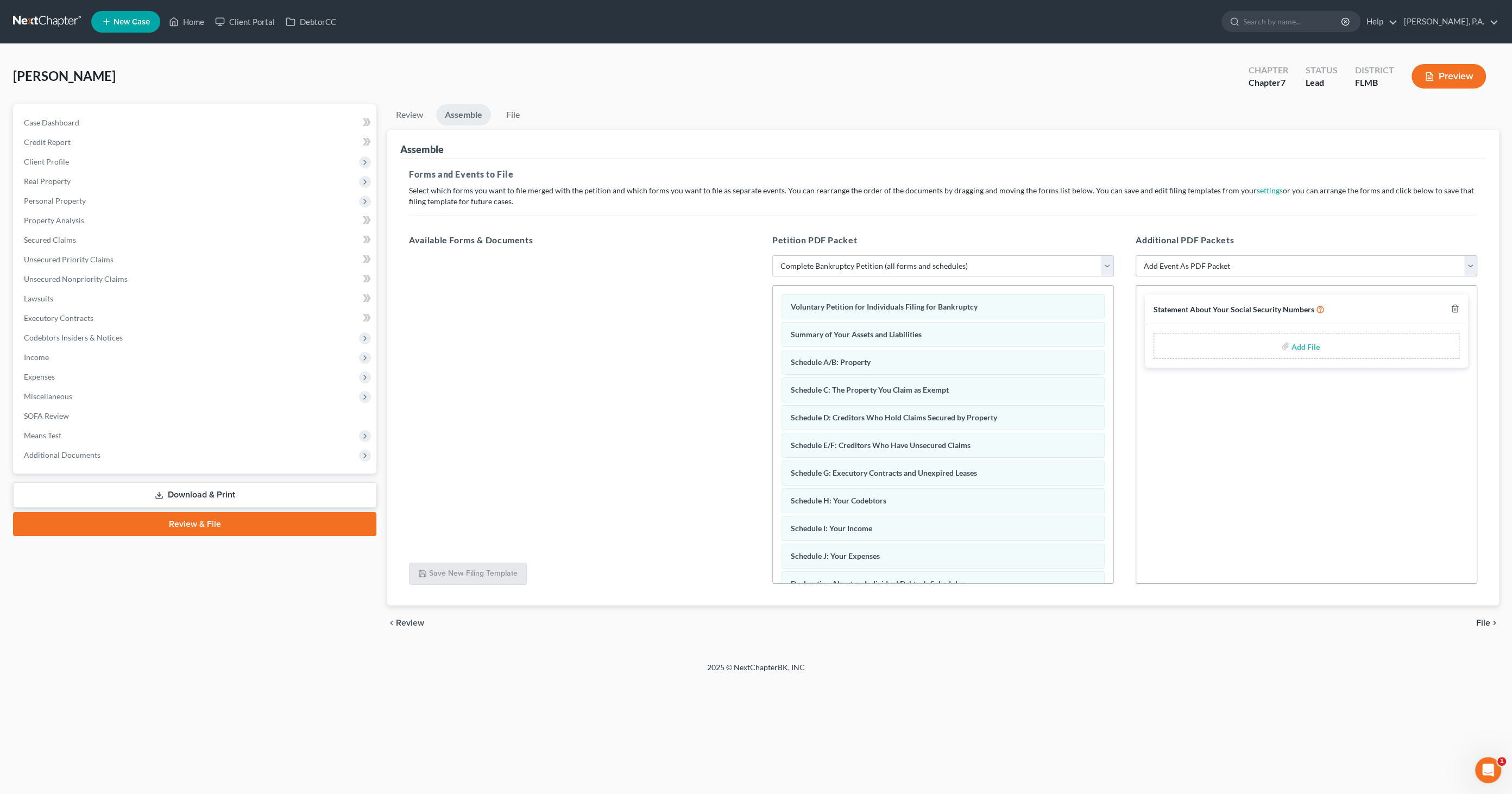
click at [1483, 619] on span "File" at bounding box center [1483, 623] width 14 height 9
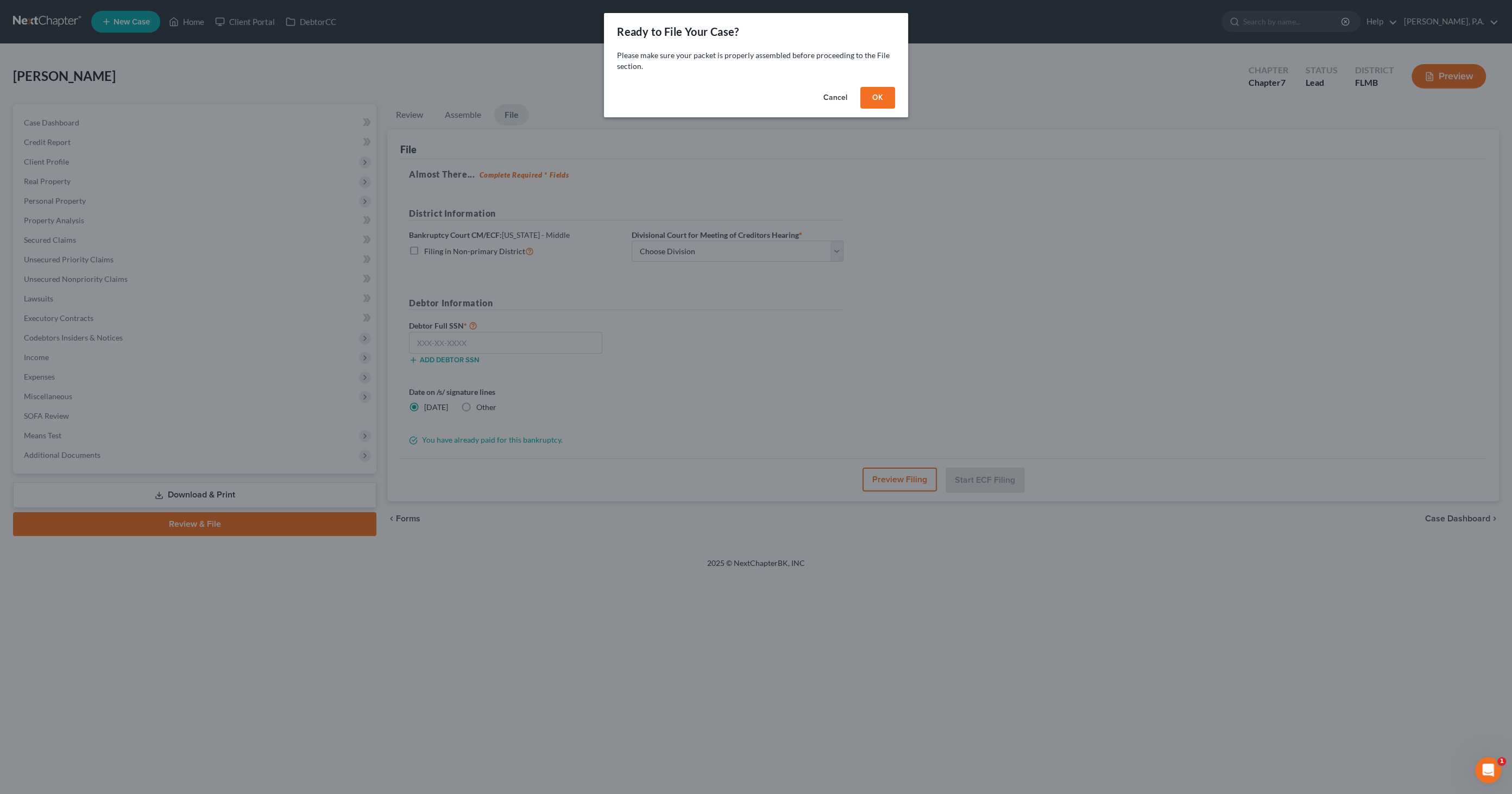
click at [876, 95] on button "OK" at bounding box center [877, 98] width 34 height 22
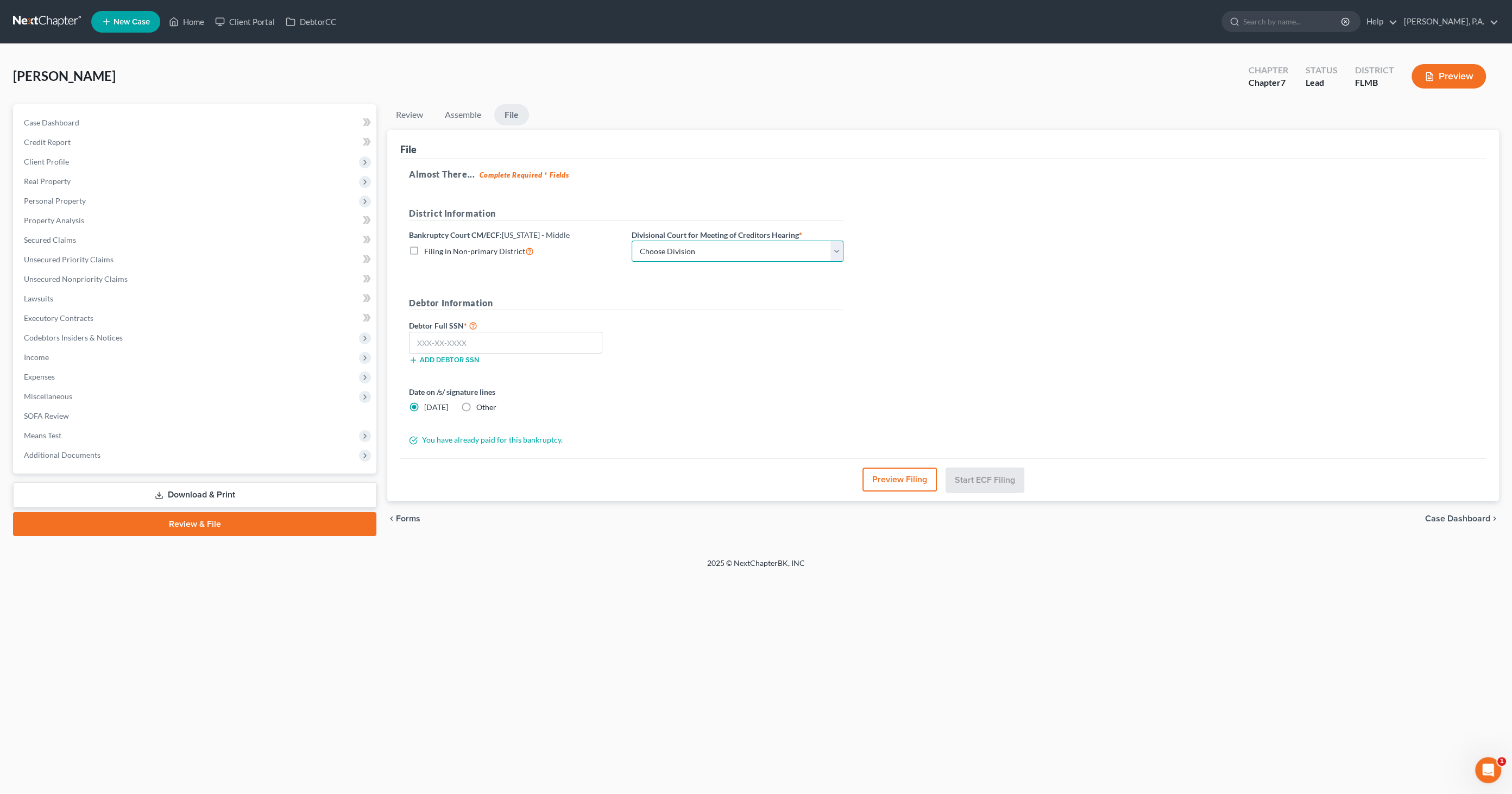
click at [715, 247] on select "Choose Division [GEOGRAPHIC_DATA][PERSON_NAME] [GEOGRAPHIC_DATA] [GEOGRAPHIC_DA…" at bounding box center [738, 252] width 212 height 22
select select "3"
click at [632, 241] on select "Choose Division [GEOGRAPHIC_DATA][PERSON_NAME] [GEOGRAPHIC_DATA] [GEOGRAPHIC_DA…" at bounding box center [738, 252] width 212 height 22
click at [534, 341] on input "text" at bounding box center [505, 343] width 193 height 22
type input "591-20-8117"
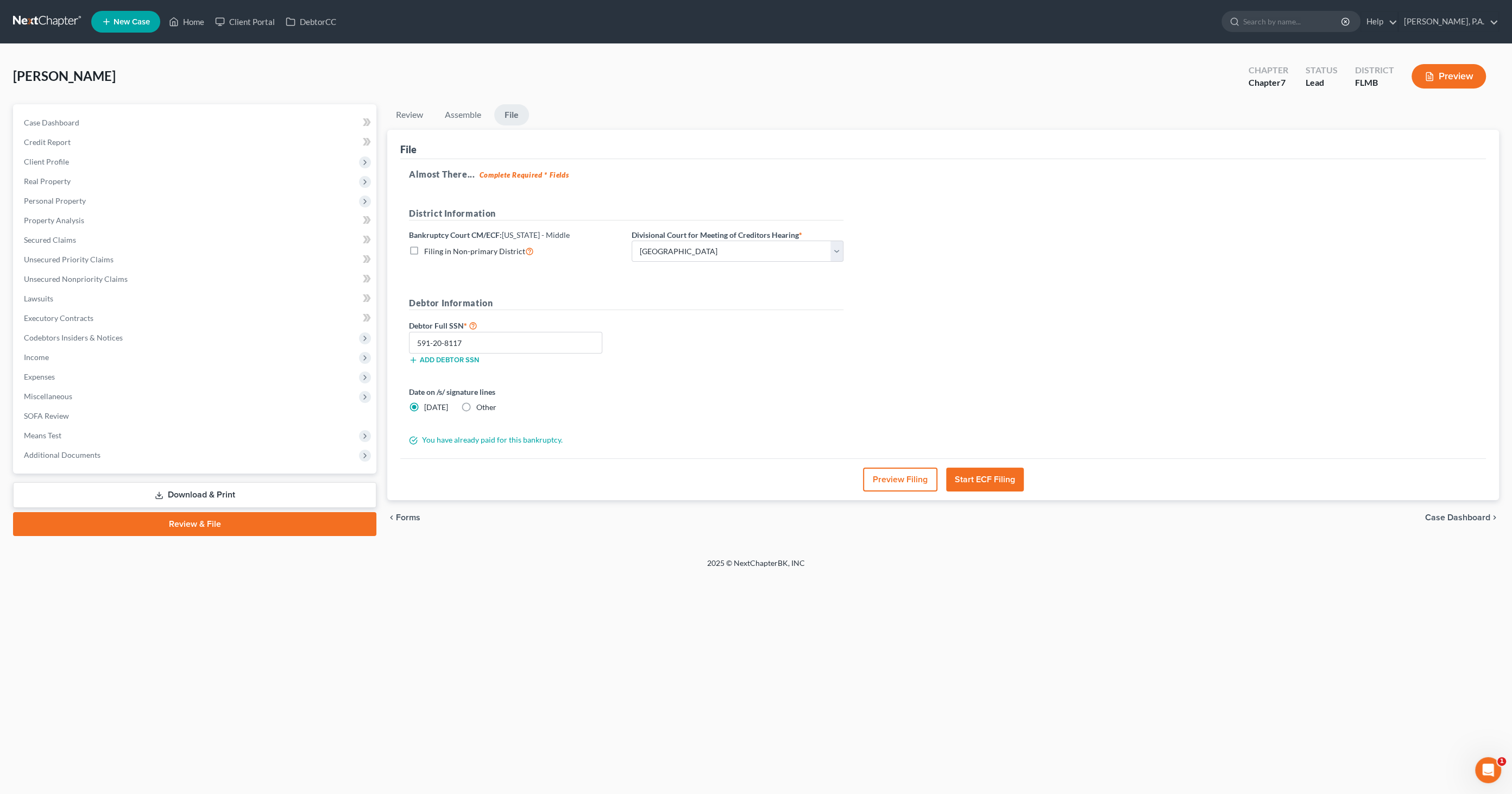
click at [879, 481] on button "Preview Filing" at bounding box center [900, 479] width 74 height 24
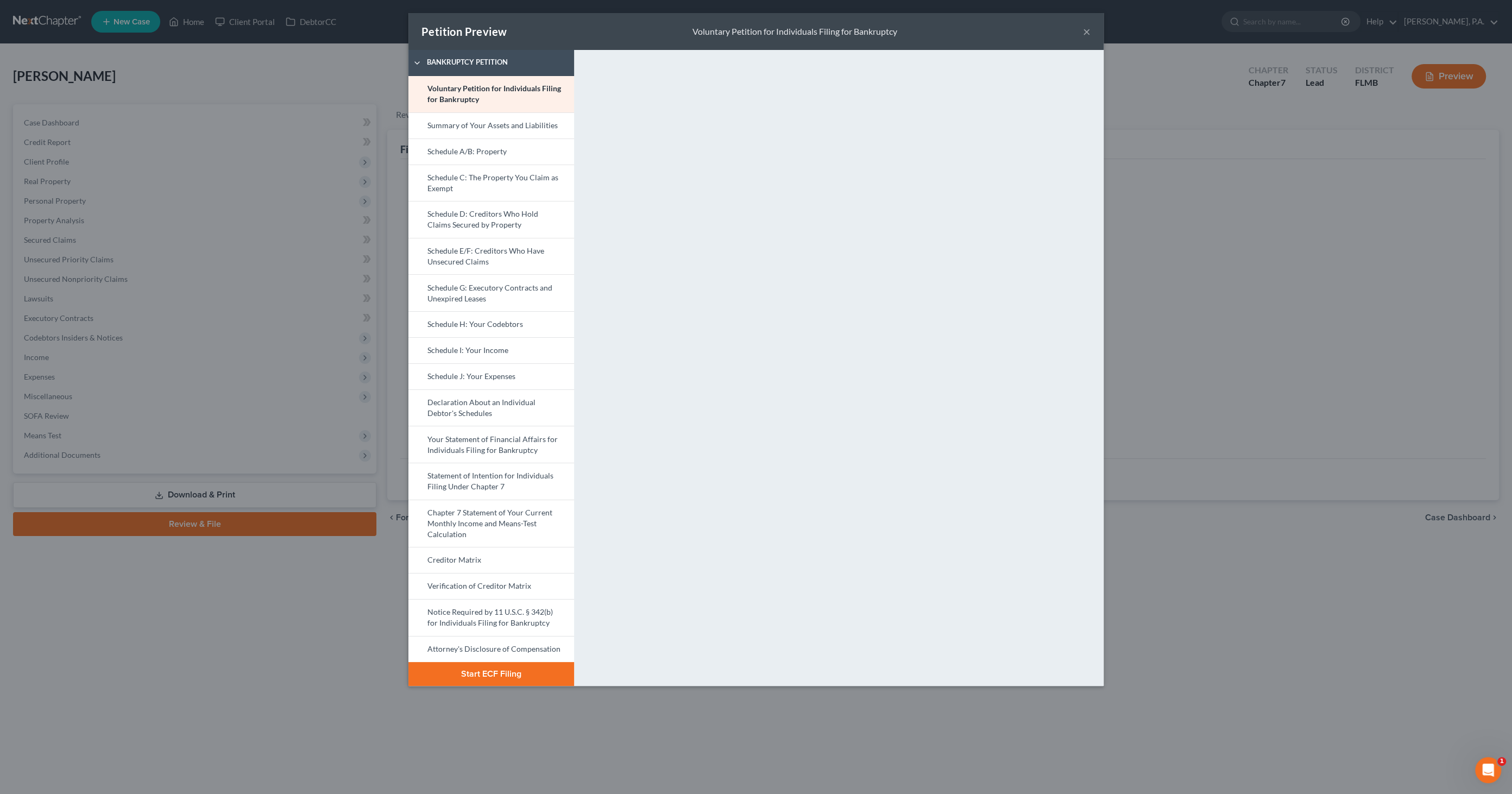
click at [460, 678] on button "Start ECF Filing" at bounding box center [491, 674] width 166 height 24
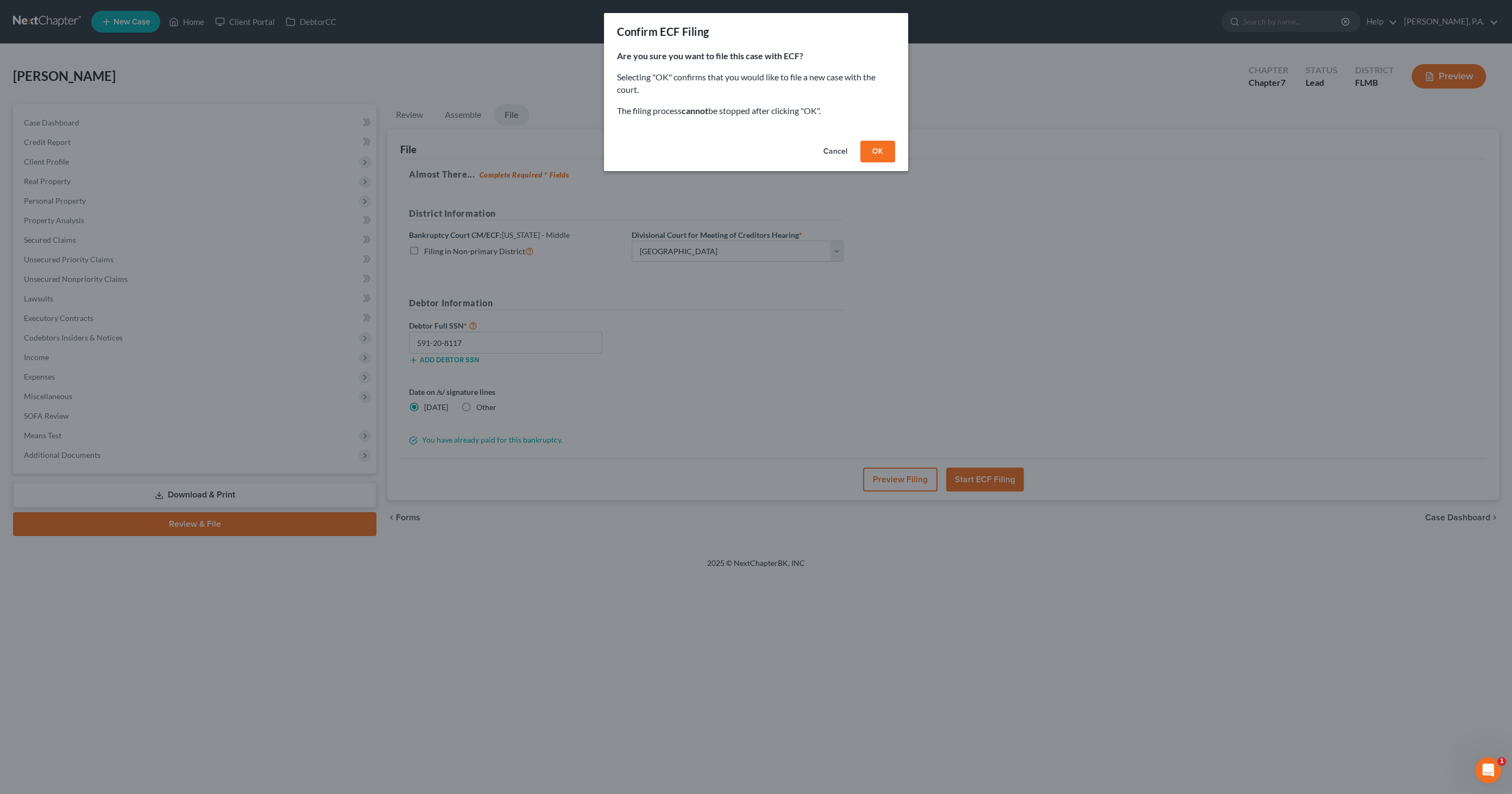
click at [877, 155] on button "OK" at bounding box center [877, 152] width 34 height 22
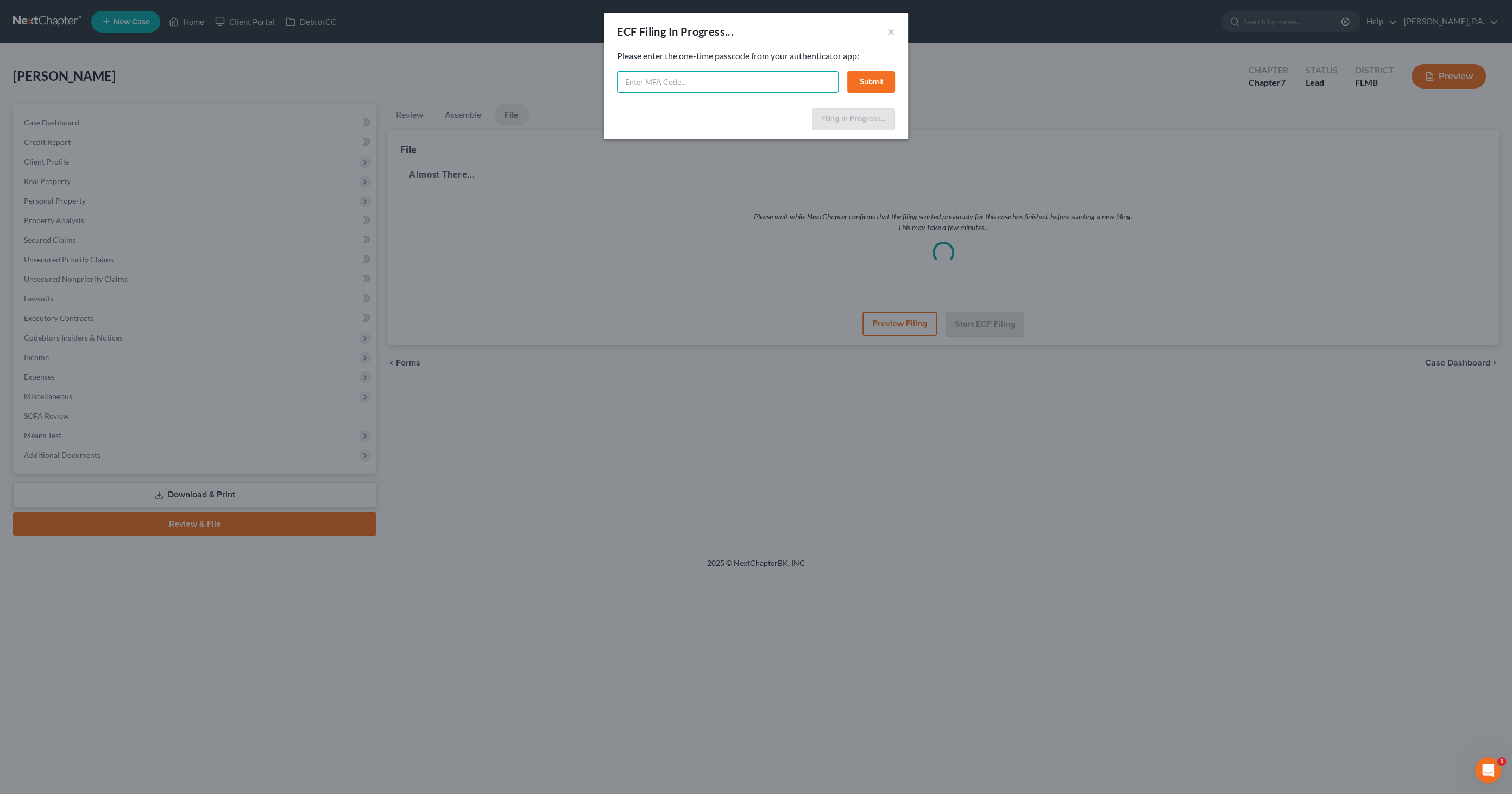
click at [763, 82] on input "text" at bounding box center [728, 82] width 222 height 22
type input "414794"
click at [870, 79] on button "Submit" at bounding box center [871, 82] width 48 height 22
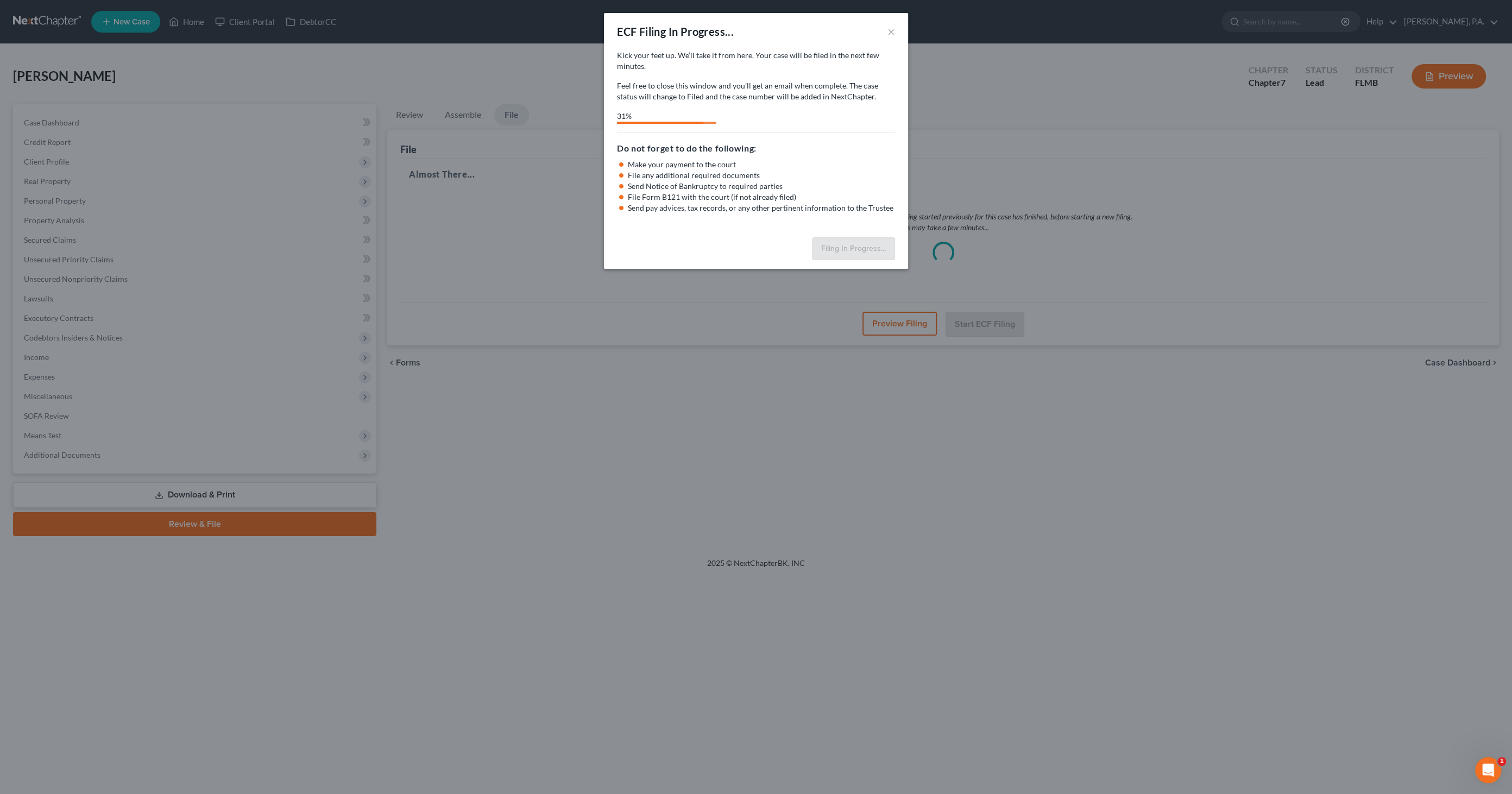
select select "3"
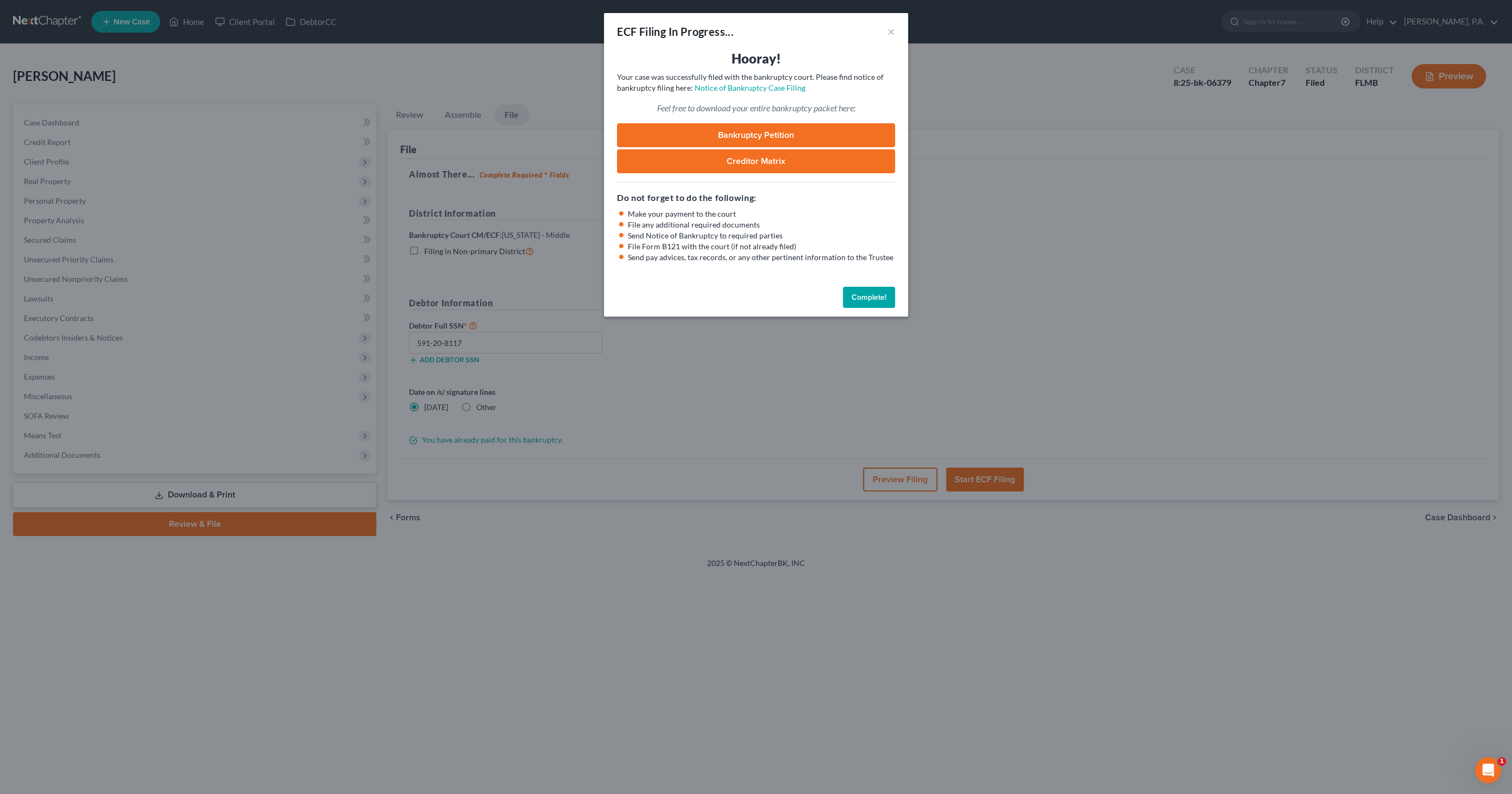
click at [889, 296] on button "Complete!" at bounding box center [868, 298] width 52 height 22
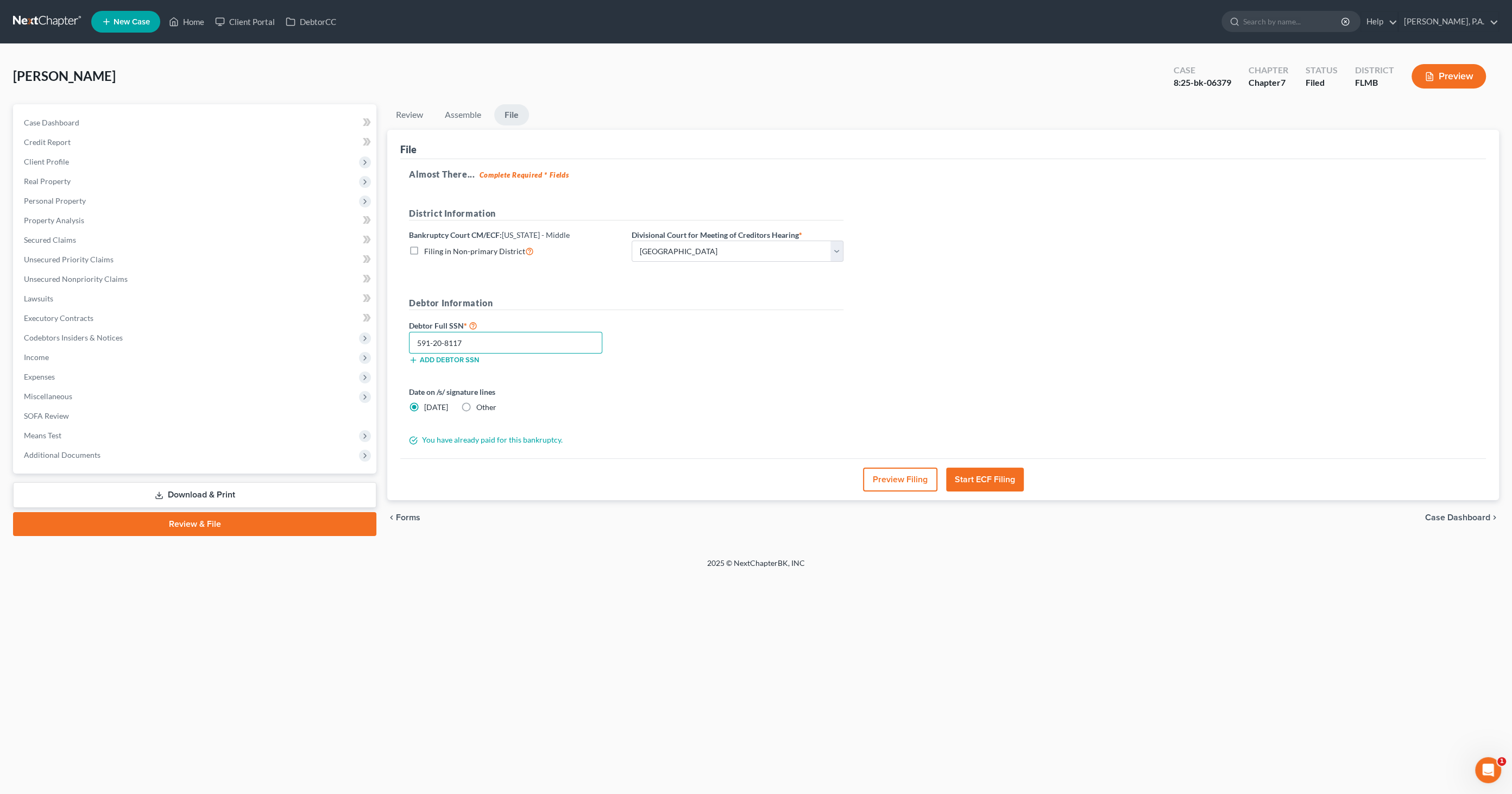
click at [501, 338] on input "591-20-8117" at bounding box center [505, 343] width 193 height 22
click at [449, 339] on input "591-20-8117" at bounding box center [505, 343] width 193 height 22
click at [449, 338] on input "591-20-8117" at bounding box center [505, 343] width 193 height 22
click at [450, 338] on input "591-20-8117" at bounding box center [505, 343] width 193 height 22
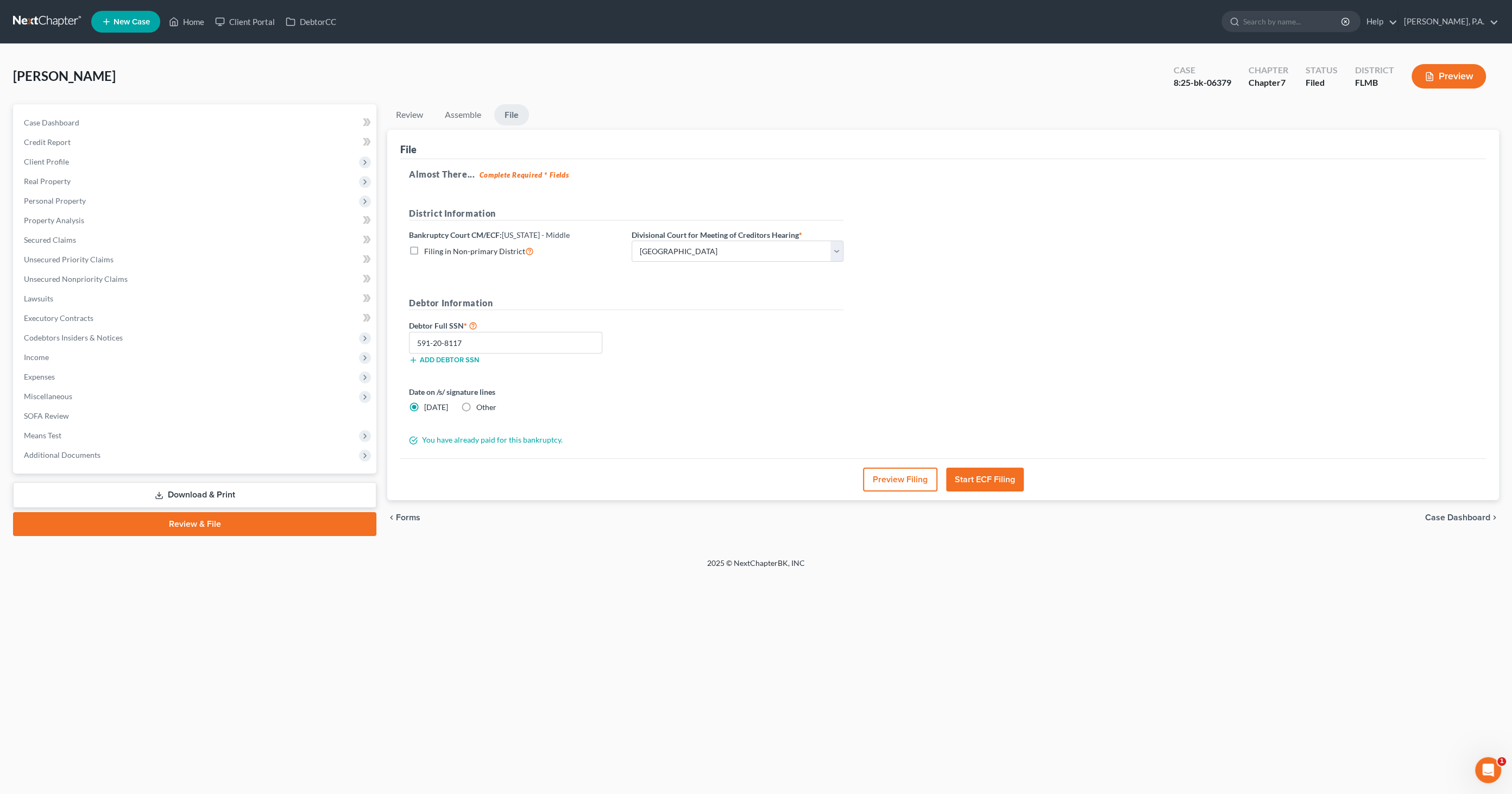
click at [1475, 514] on span "Case Dashboard" at bounding box center [1458, 517] width 65 height 9
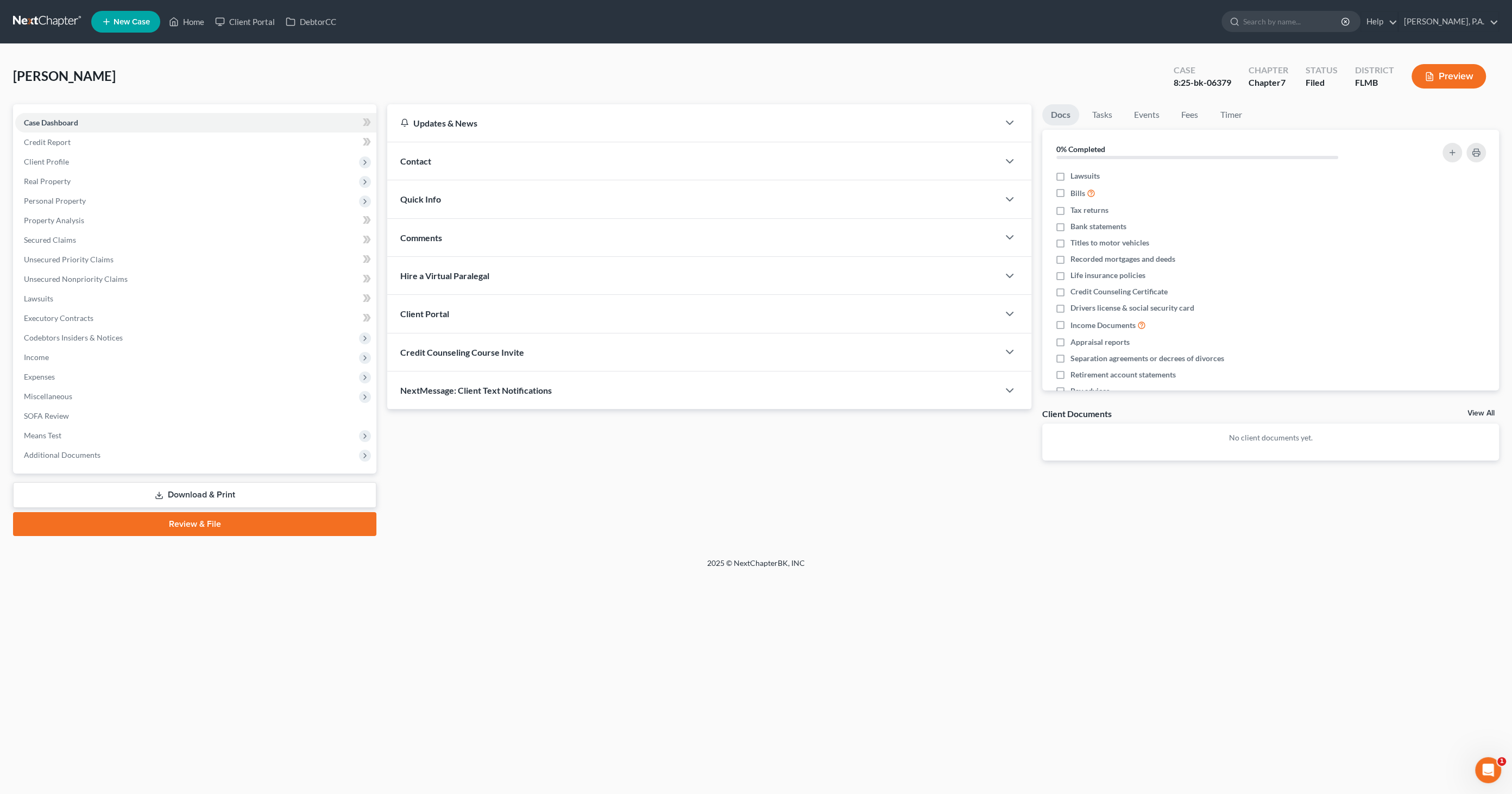
click at [241, 501] on link "Download & Print" at bounding box center [195, 495] width 363 height 26
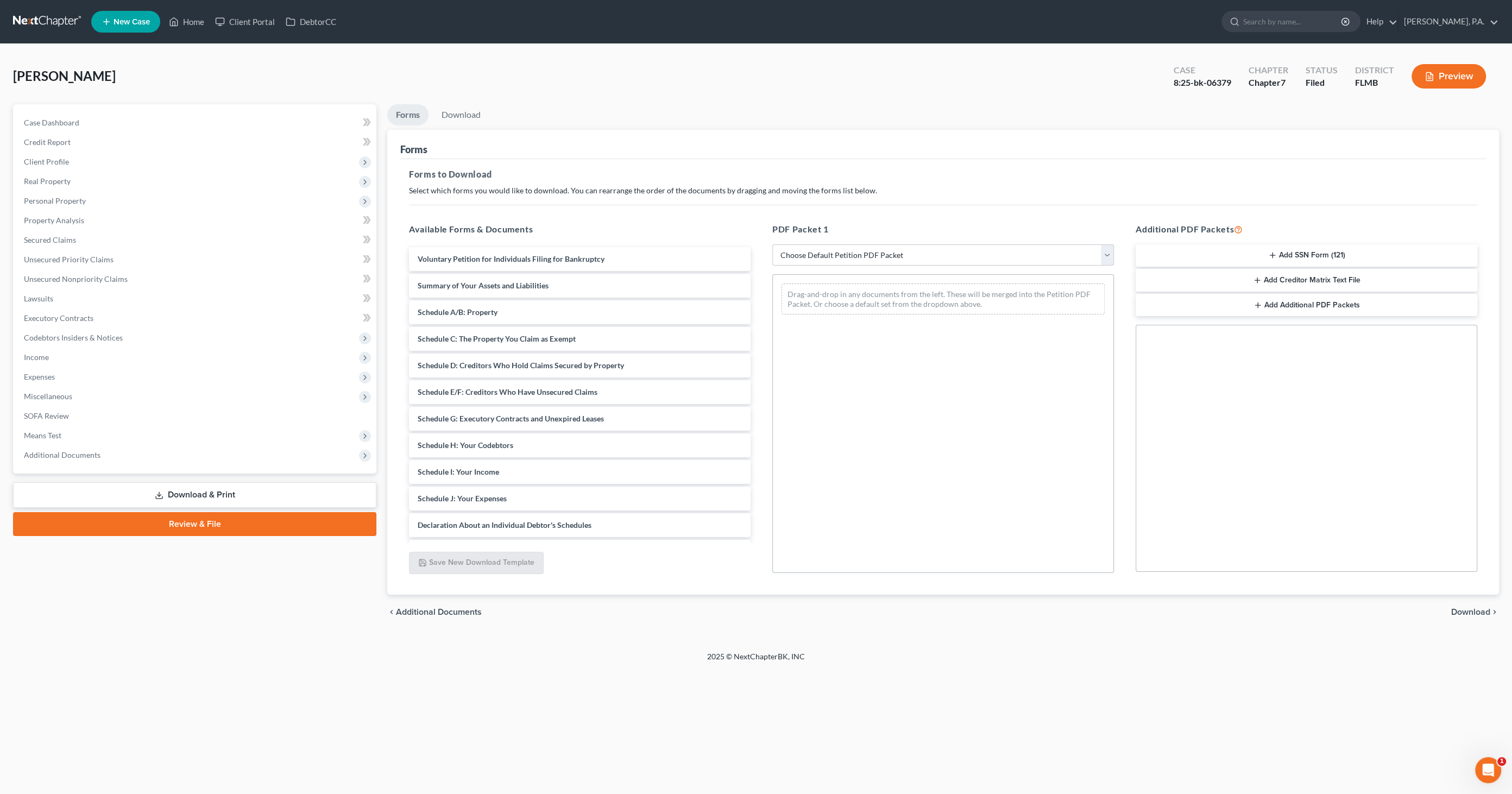
click at [1319, 255] on button "Add SSN Form (121)" at bounding box center [1306, 255] width 341 height 23
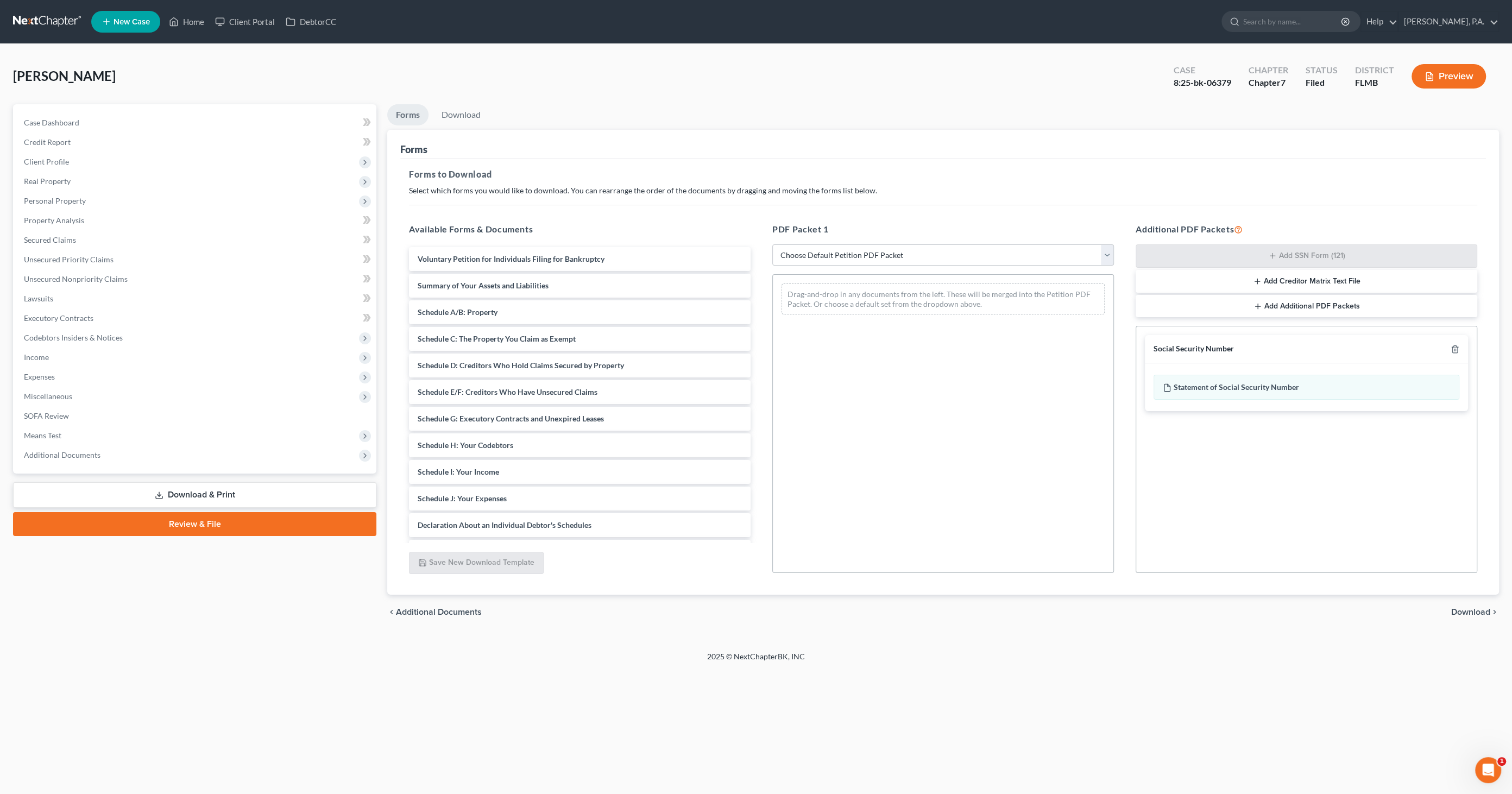
click at [1478, 608] on span "Download" at bounding box center [1470, 612] width 39 height 9
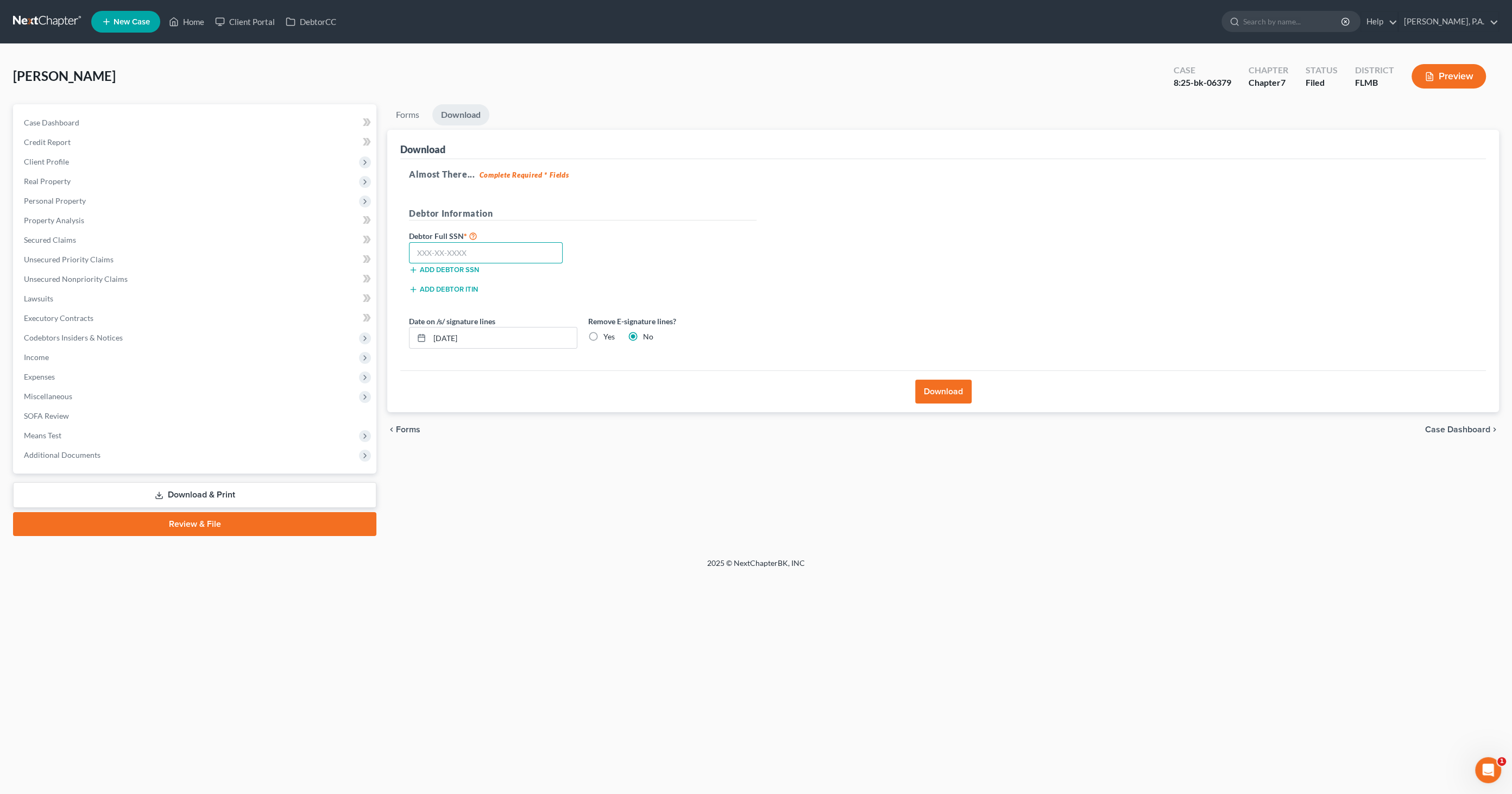
click at [442, 250] on input "text" at bounding box center [485, 253] width 153 height 22
paste input "591-20-8117"
type input "591-20-8117"
click at [952, 390] on button "Download" at bounding box center [943, 391] width 57 height 24
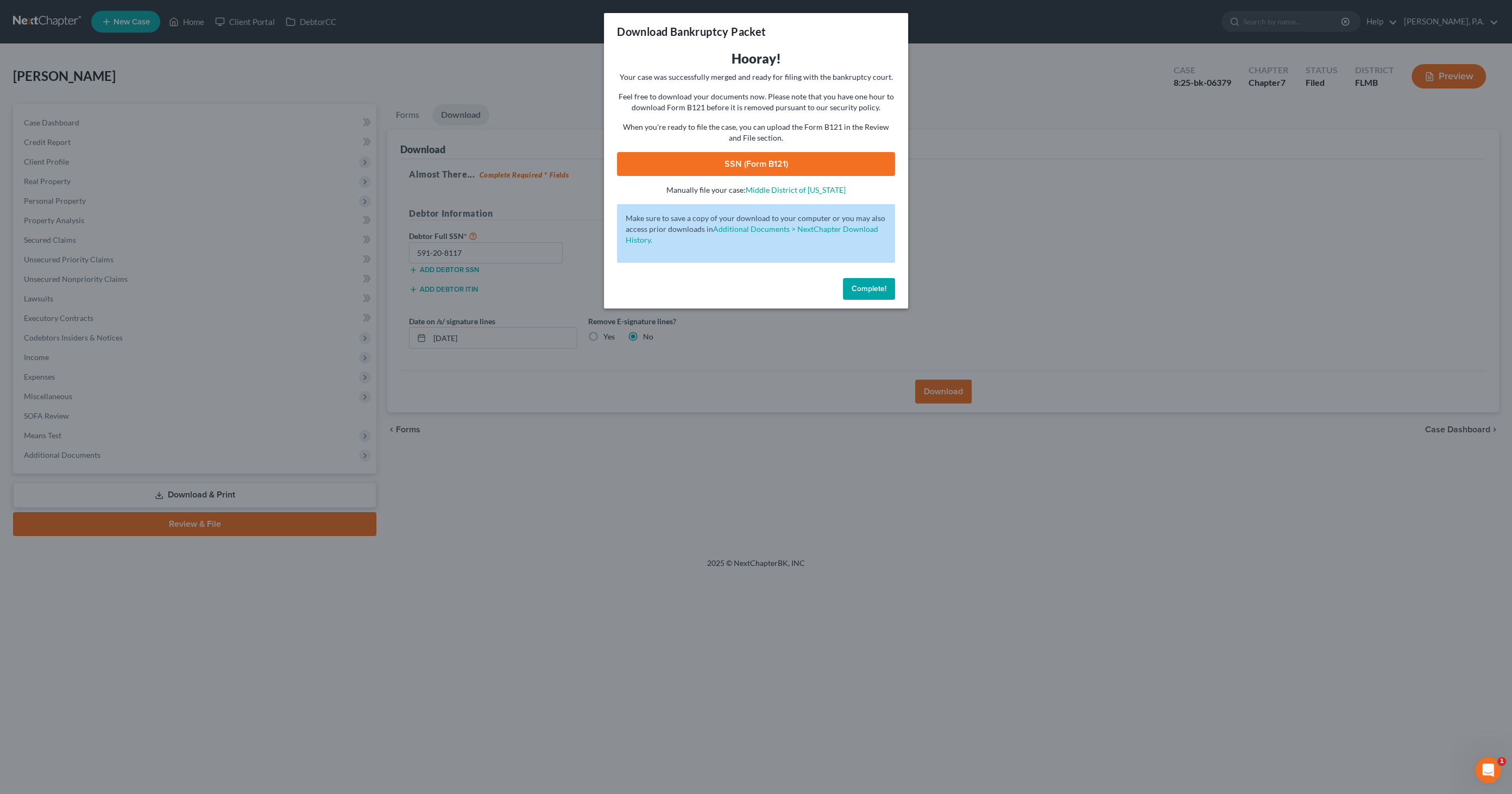
click at [792, 163] on link "SSN (Form B121)" at bounding box center [756, 164] width 278 height 24
click at [856, 288] on span "Complete!" at bounding box center [868, 288] width 34 height 10
